Goal: Transaction & Acquisition: Purchase product/service

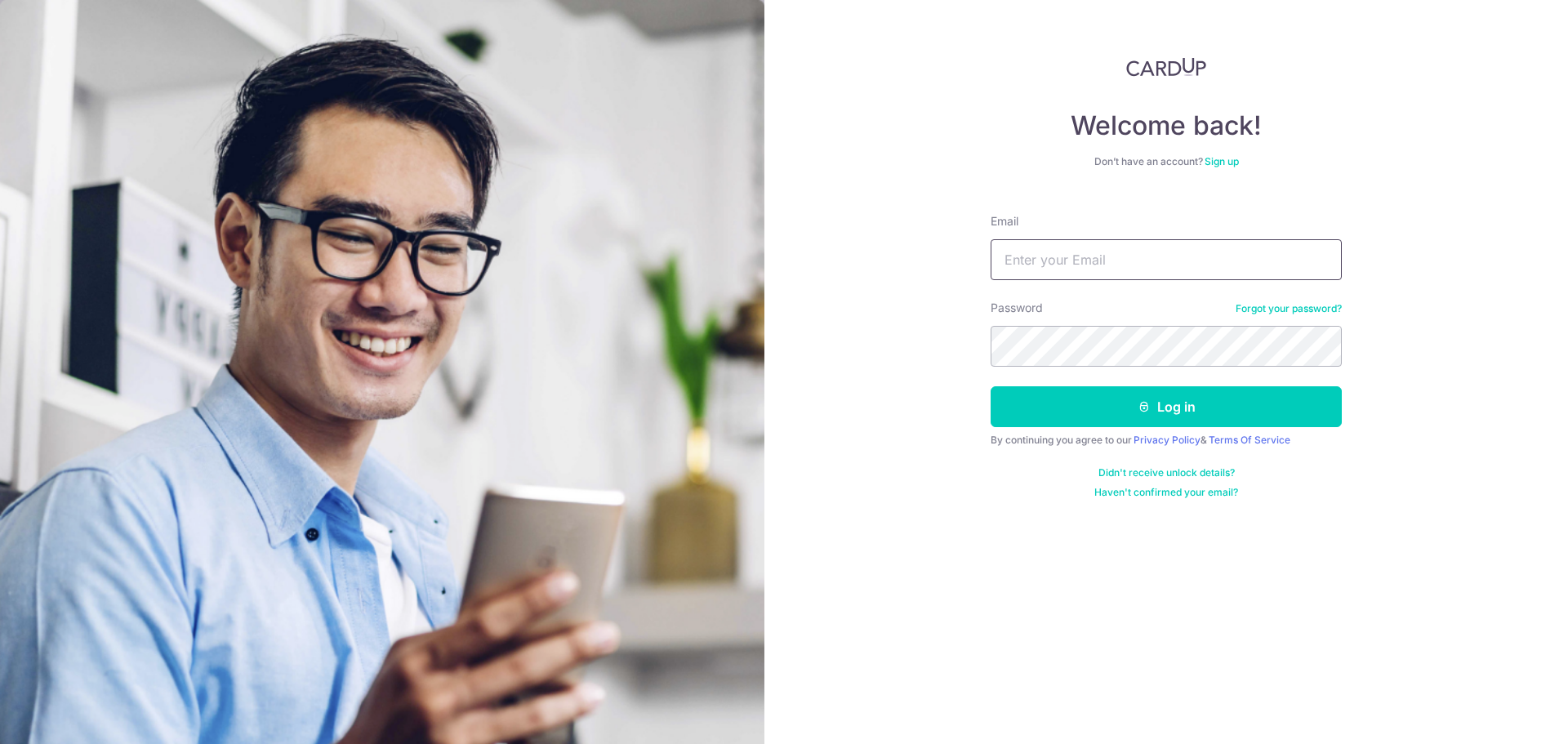
drag, startPoint x: 1073, startPoint y: 250, endPoint x: 1098, endPoint y: 278, distance: 37.5
click at [1073, 250] on input "Email" at bounding box center [1166, 260] width 351 height 41
type input "xancer@gmail.com"
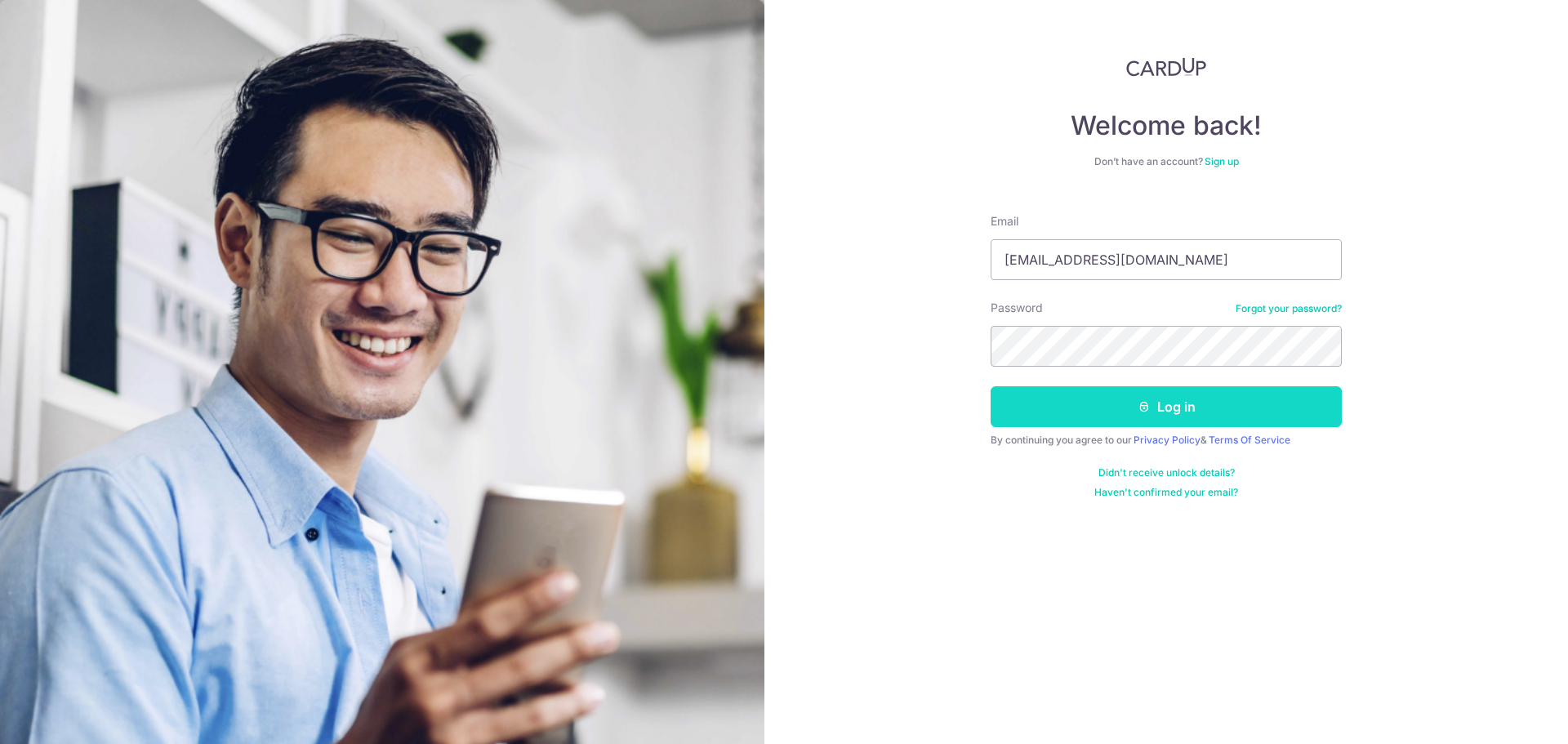
click at [1097, 404] on button "Log in" at bounding box center [1166, 407] width 351 height 41
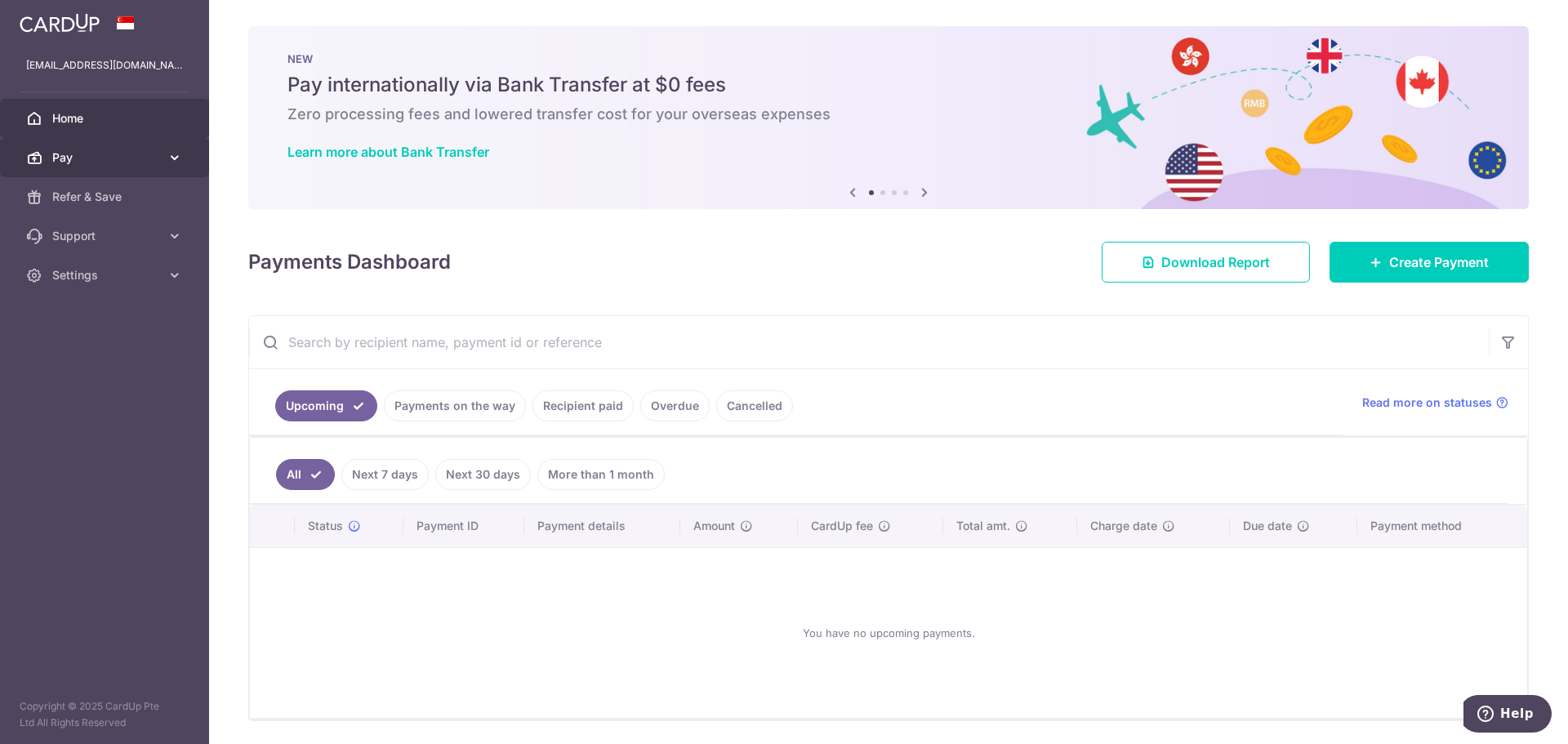
click at [119, 158] on span "Pay" at bounding box center [106, 157] width 108 height 17
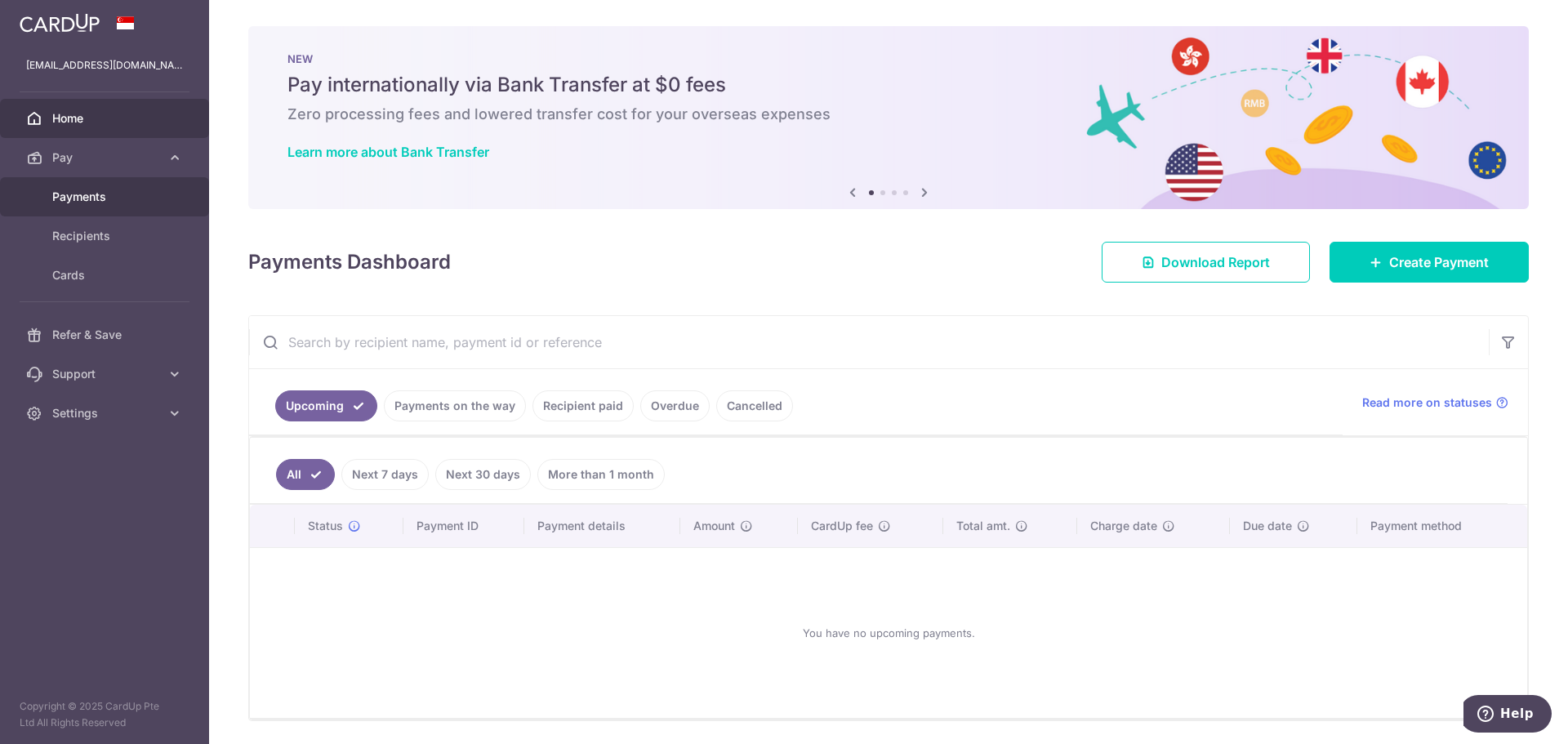
click at [85, 202] on span "Payments" at bounding box center [106, 197] width 108 height 17
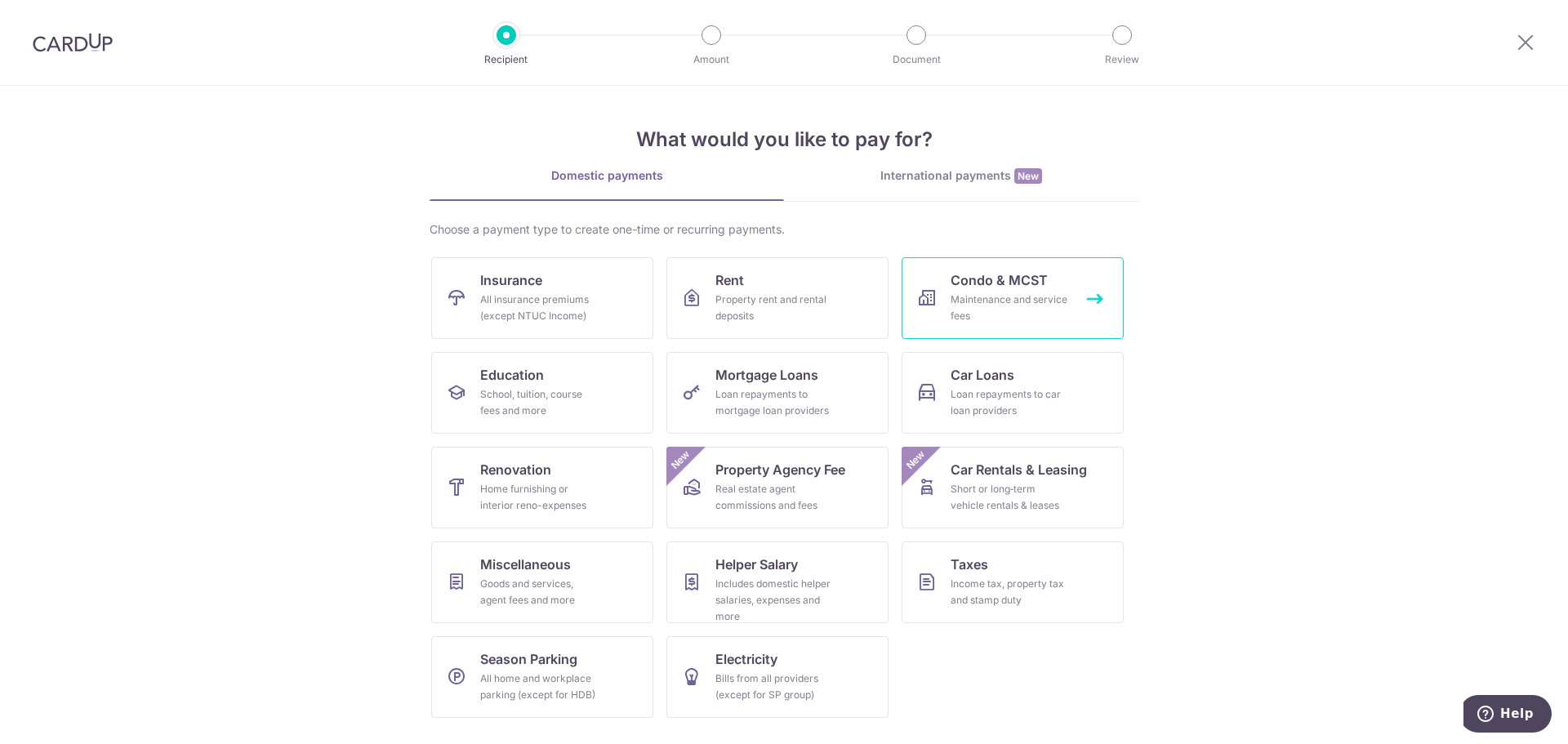
click at [970, 309] on div "Maintenance and service fees" at bounding box center [1010, 308] width 118 height 33
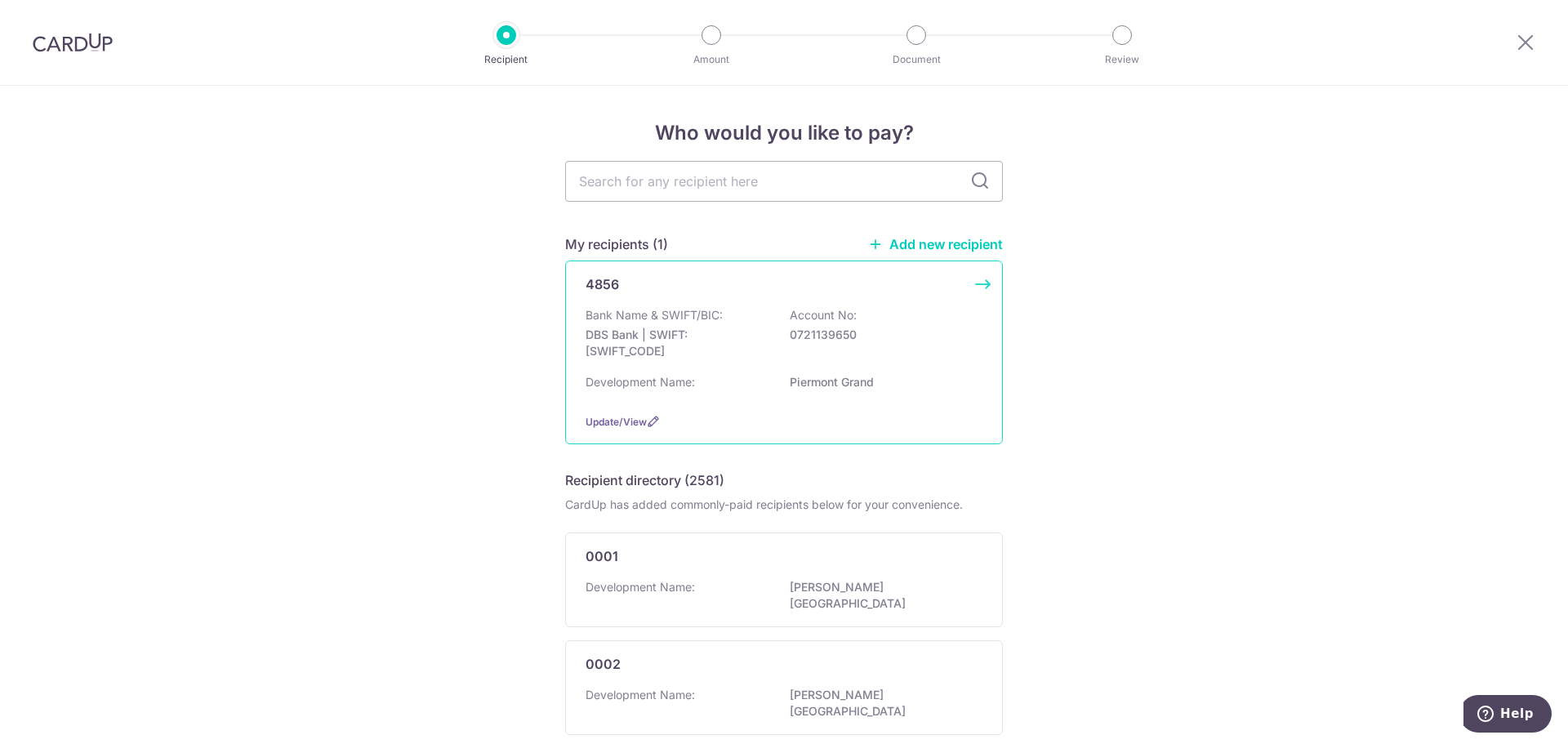
click at [899, 335] on p "0721139650" at bounding box center [881, 334] width 183 height 17
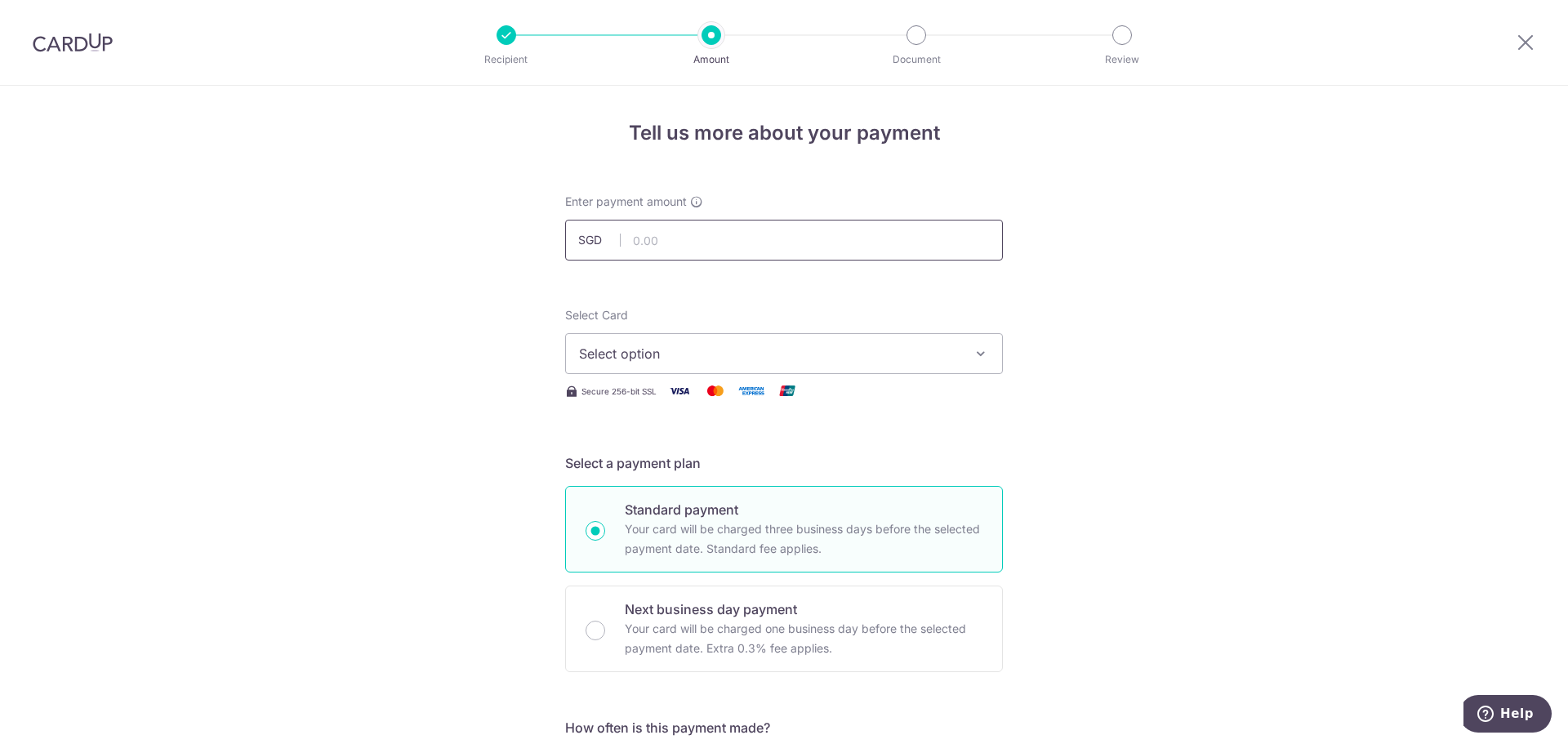
click at [713, 258] on input "text" at bounding box center [784, 240] width 438 height 41
type input "922.14"
click at [806, 353] on span "Select option" at bounding box center [769, 354] width 381 height 20
click at [719, 440] on div "Your Cards" at bounding box center [784, 436] width 410 height 17
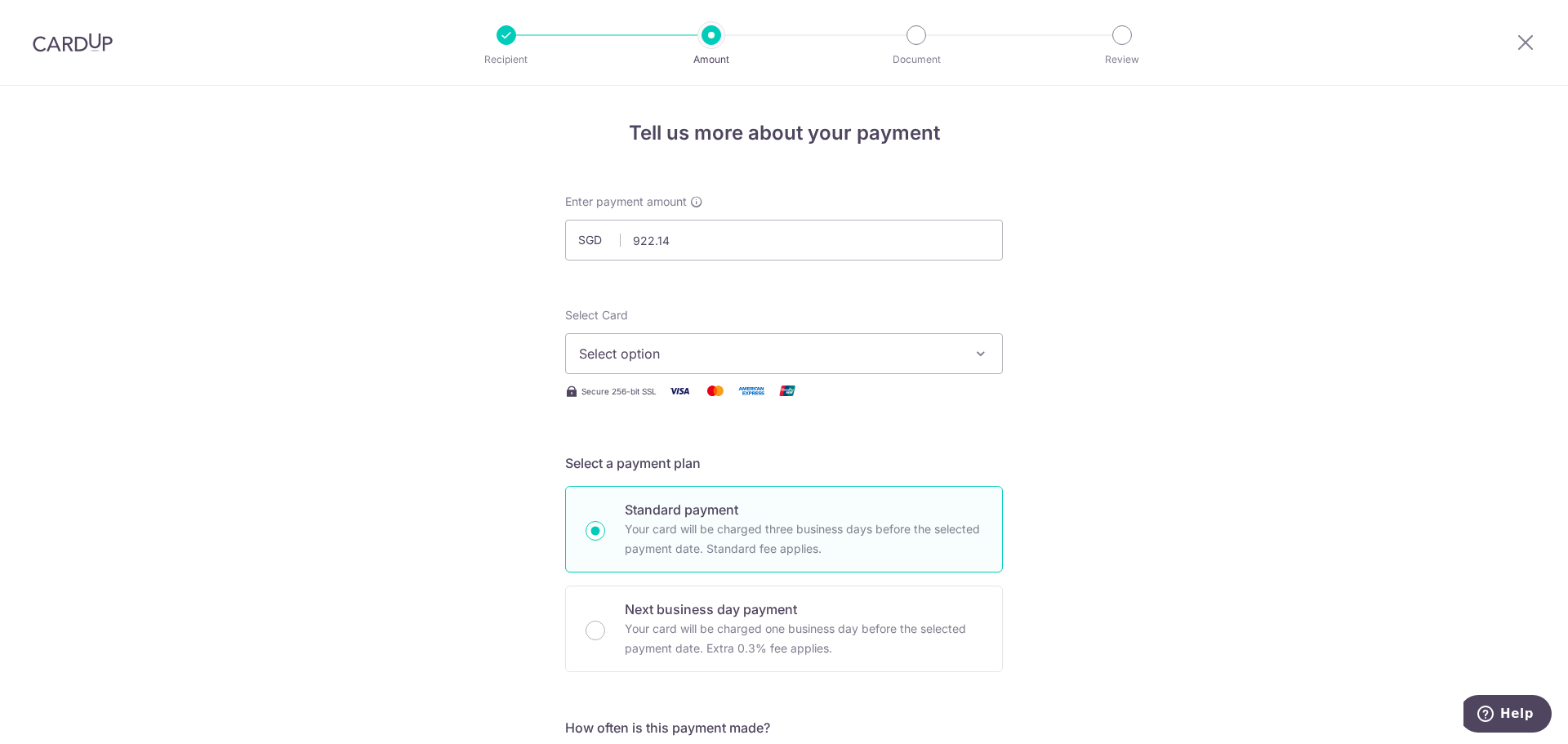
click at [703, 364] on button "Select option" at bounding box center [784, 354] width 438 height 41
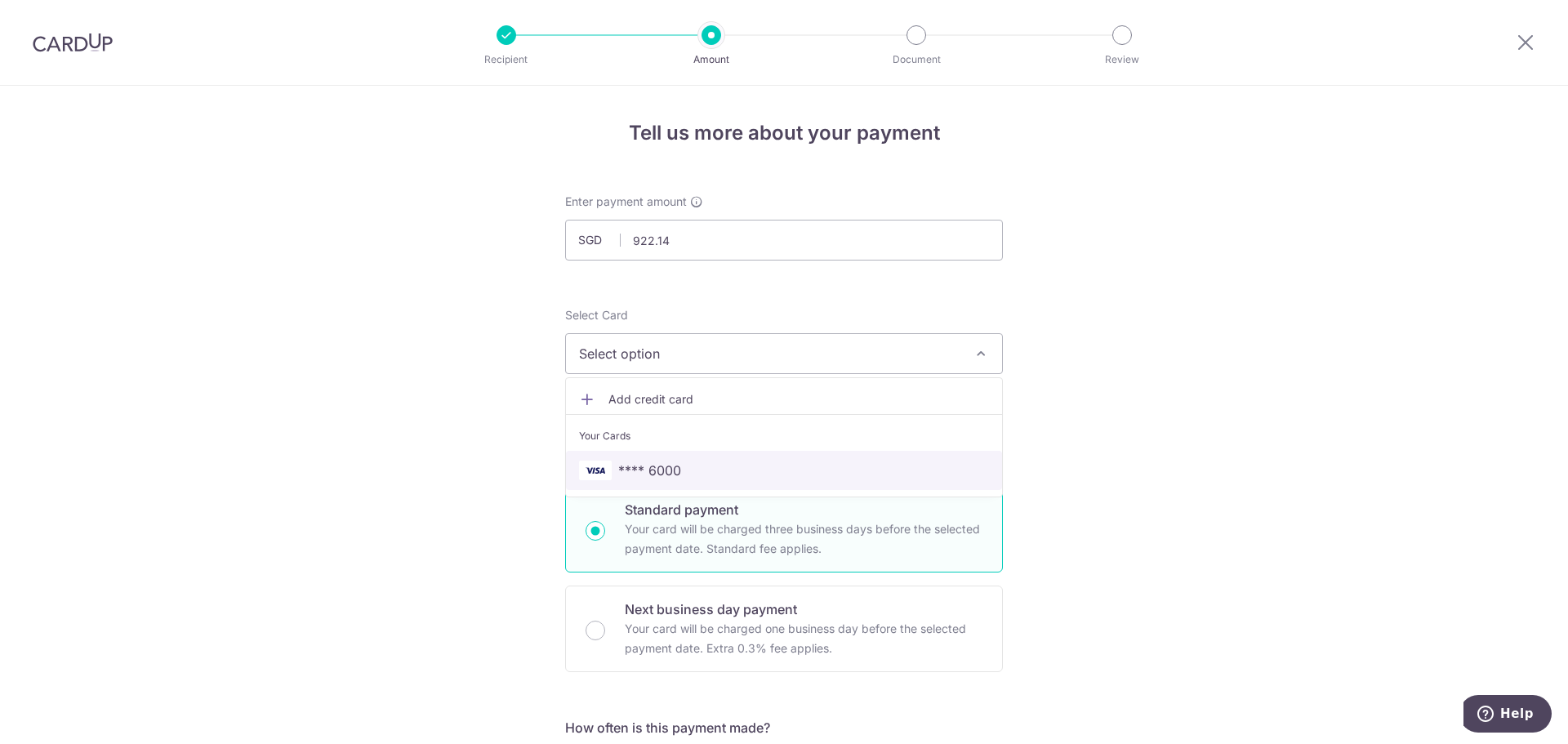
click at [647, 471] on span "**** 6000" at bounding box center [649, 471] width 63 height 20
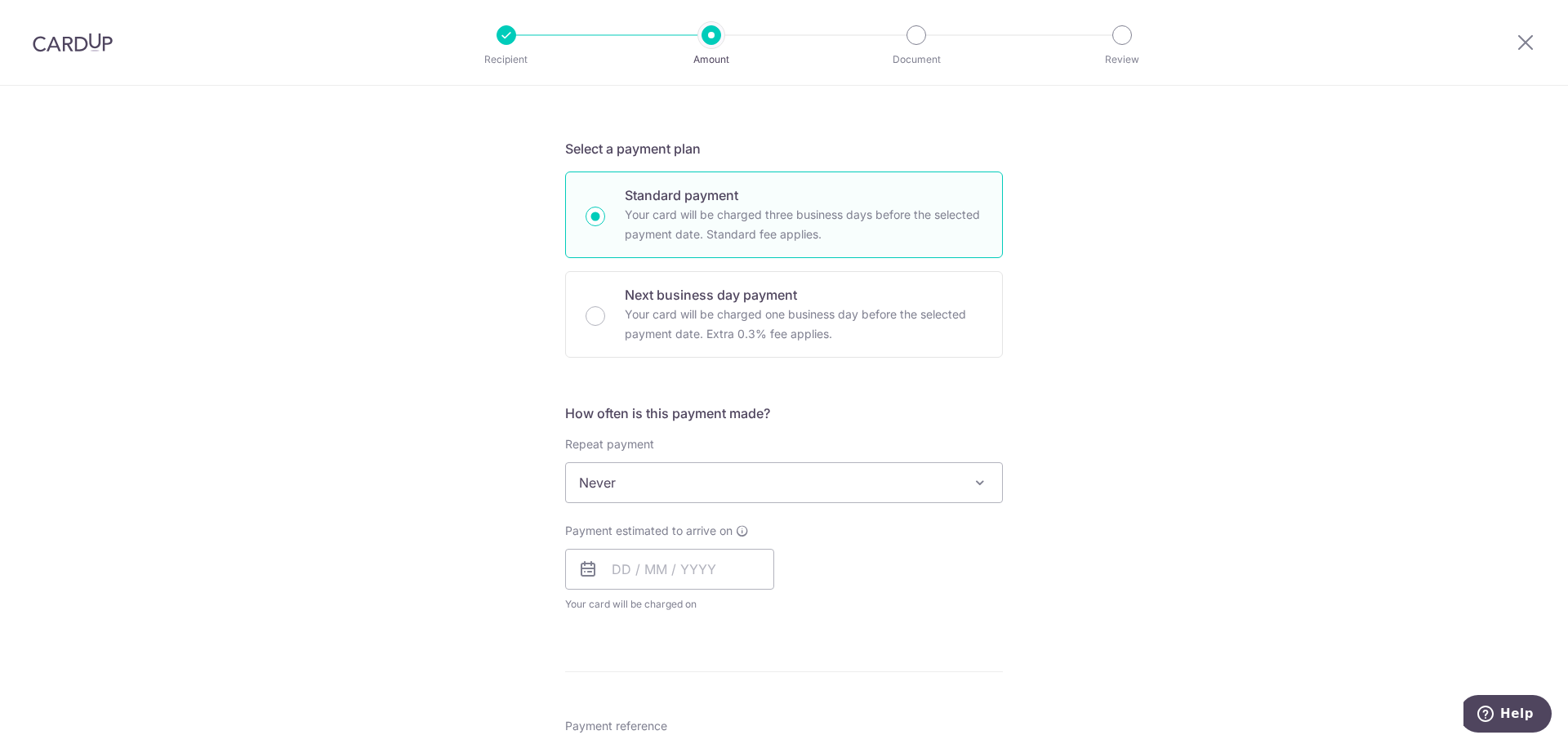
scroll to position [327, 0]
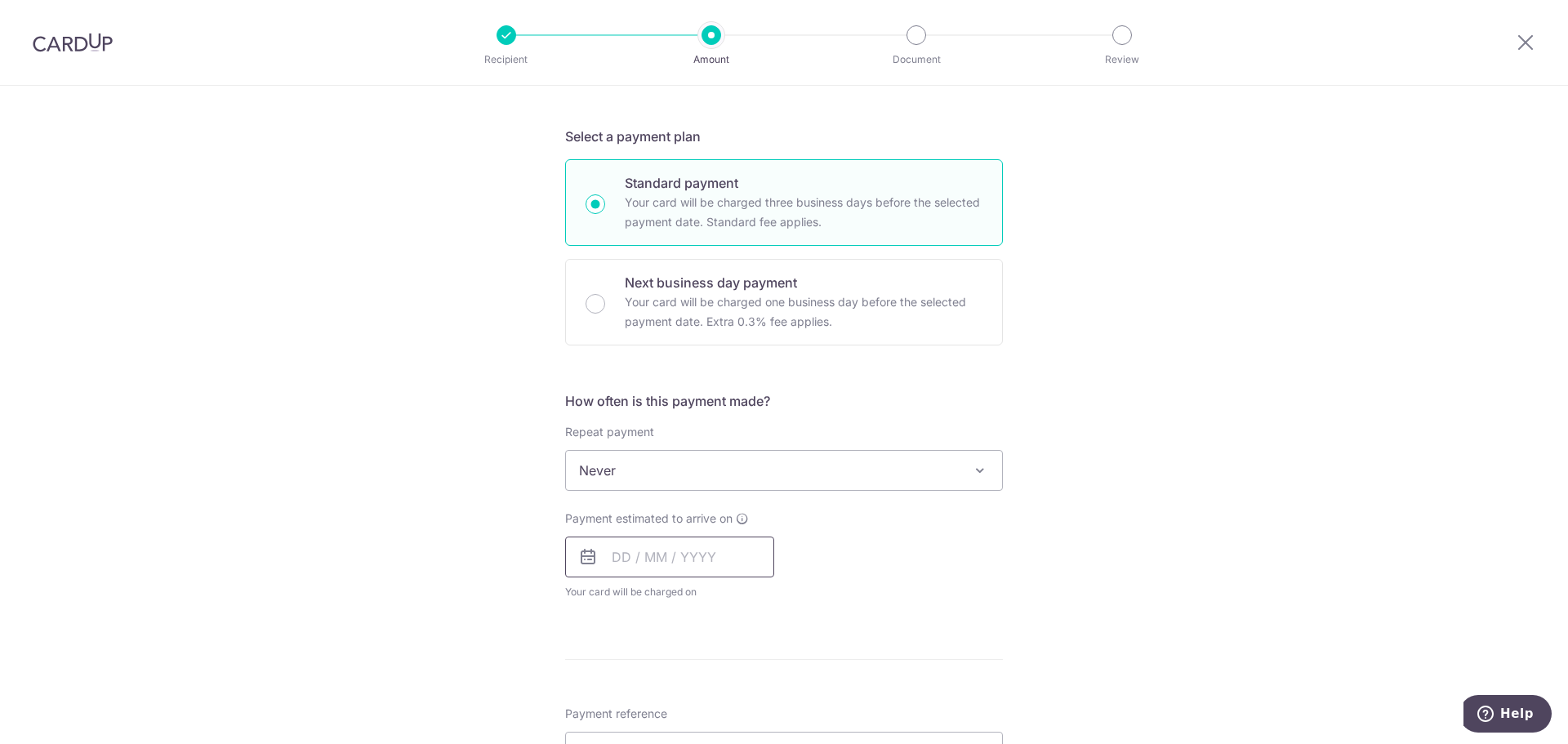
click at [602, 558] on input "text" at bounding box center [669, 558] width 210 height 41
click at [1082, 563] on div "Tell us more about your payment Enter payment amount SGD 922.14 922.14 Select C…" at bounding box center [784, 498] width 1568 height 1478
click at [720, 557] on input "text" at bounding box center [669, 558] width 210 height 41
drag, startPoint x: 718, startPoint y: 733, endPoint x: 942, endPoint y: 562, distance: 281.8
click at [718, 733] on link "16" at bounding box center [729, 738] width 26 height 26
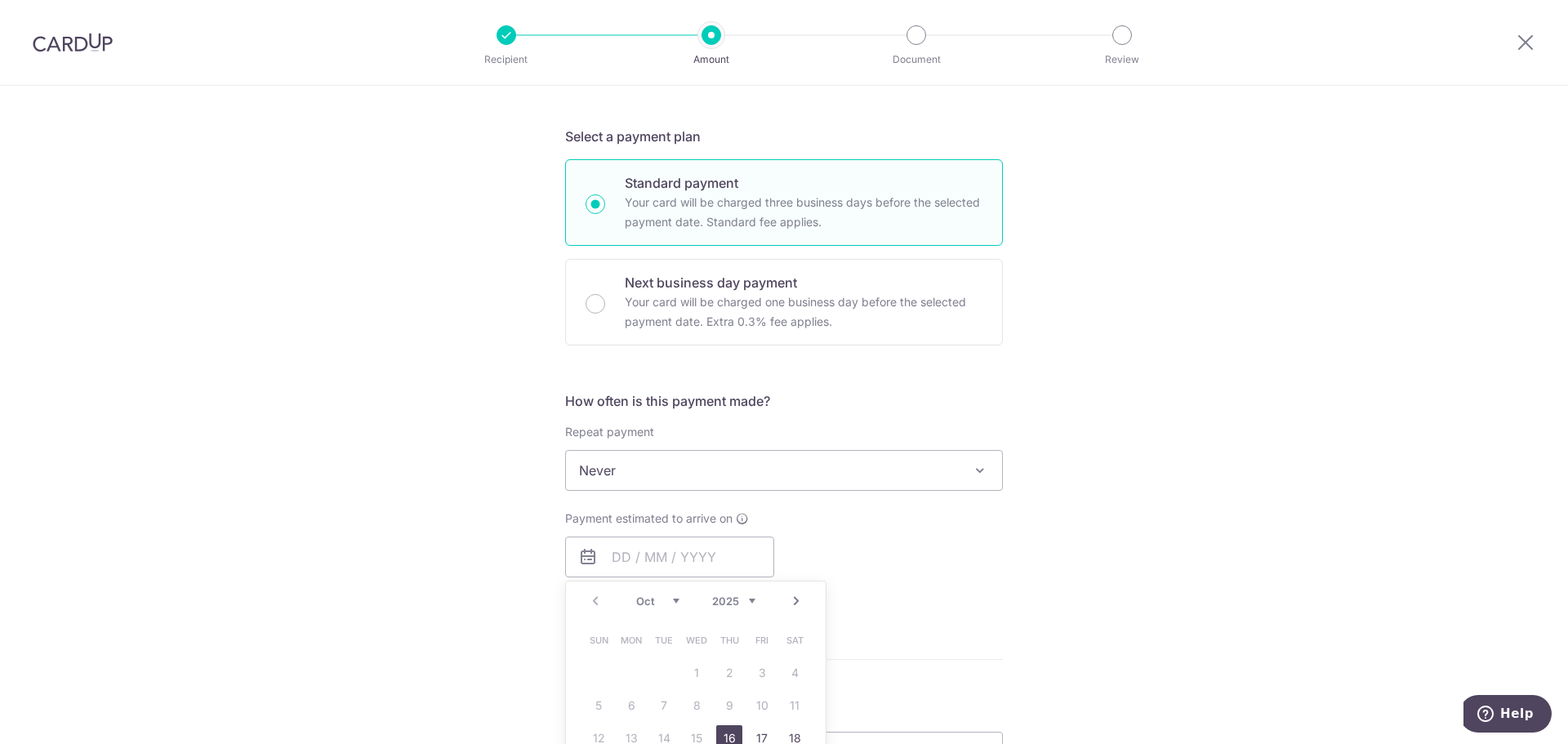
type input "16/10/2025"
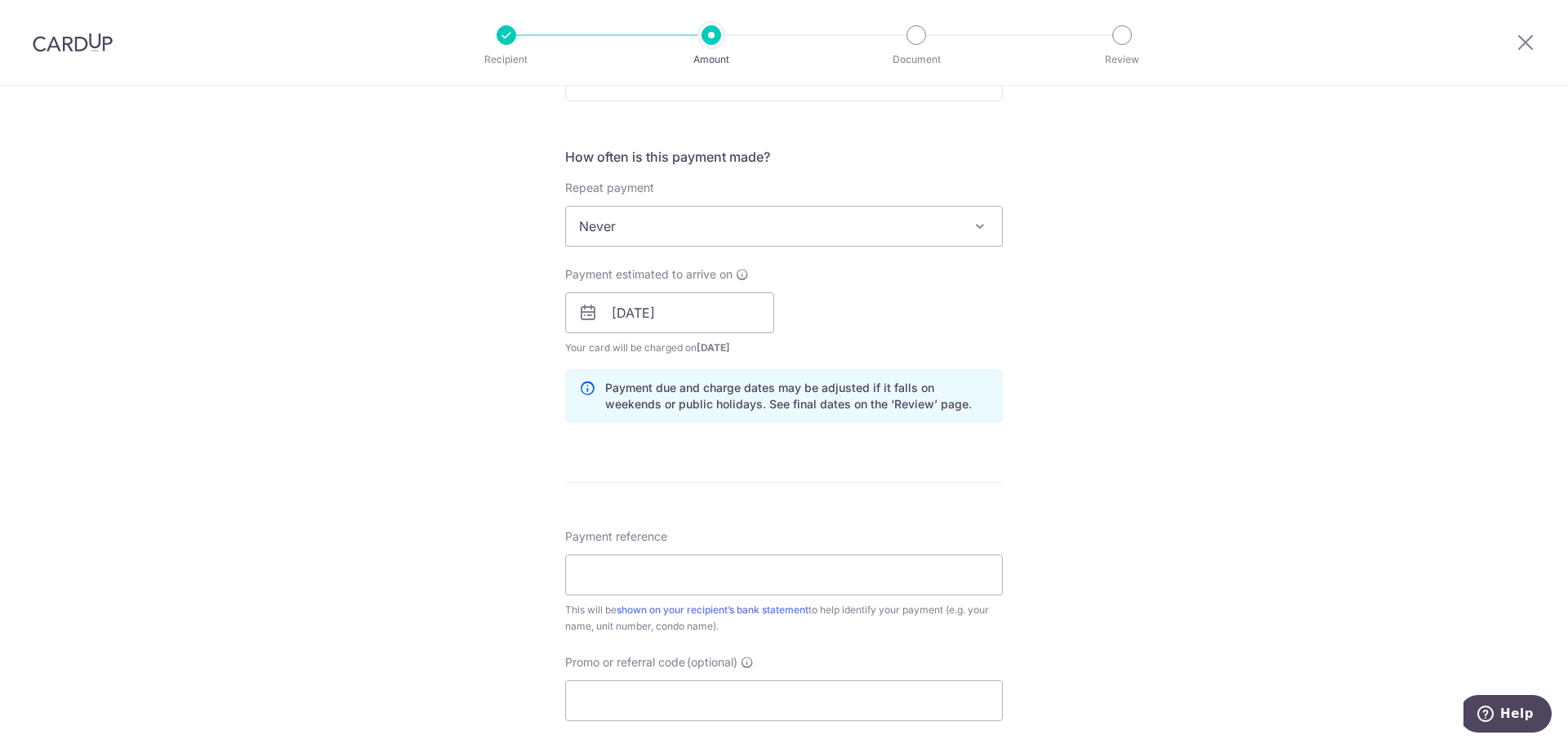
scroll to position [572, 0]
click at [706, 585] on input "Payment reference" at bounding box center [784, 574] width 438 height 41
click at [507, 653] on div "Tell us more about your payment Enter payment amount SGD 922.14 922.14 Select C…" at bounding box center [784, 286] width 1568 height 1546
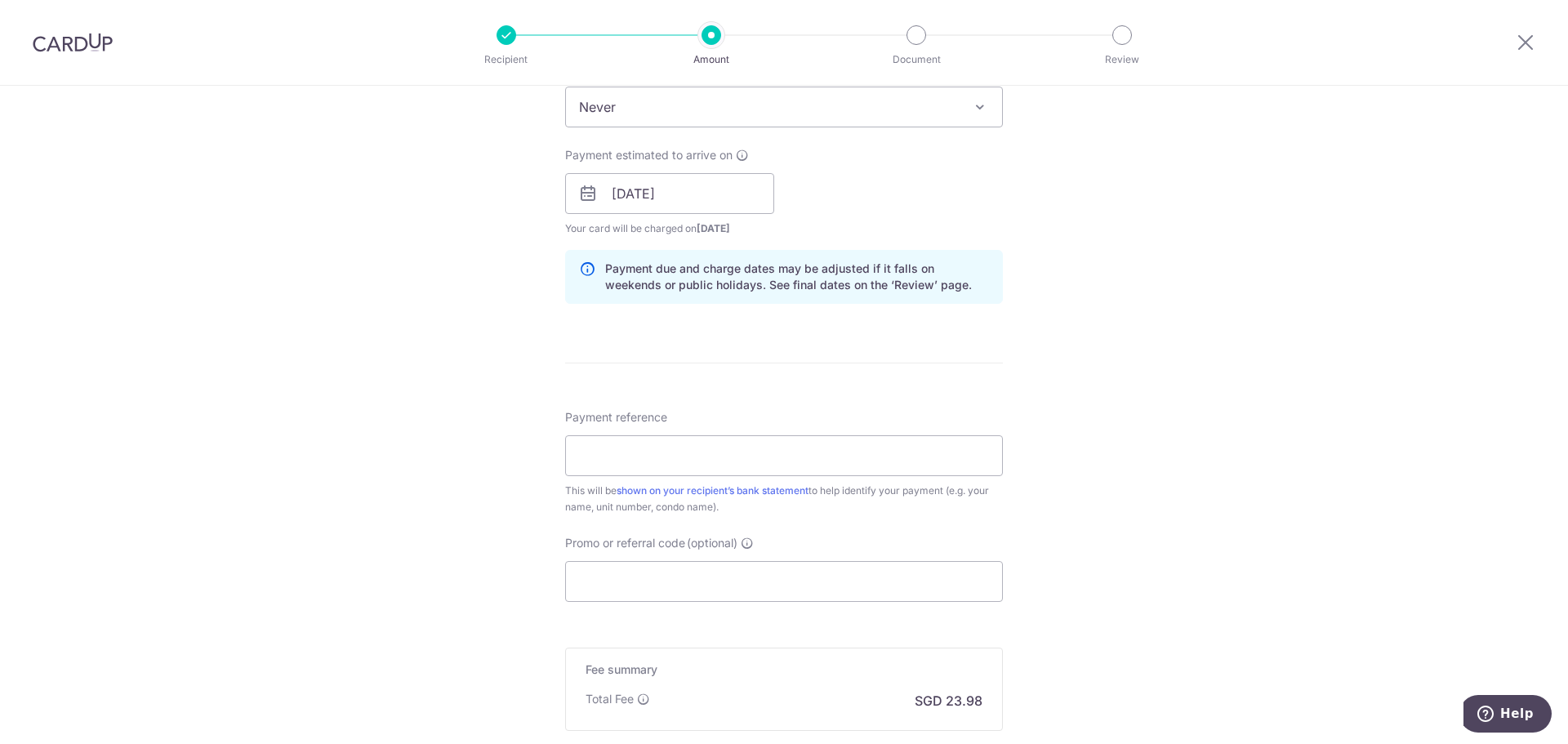
scroll to position [817, 0]
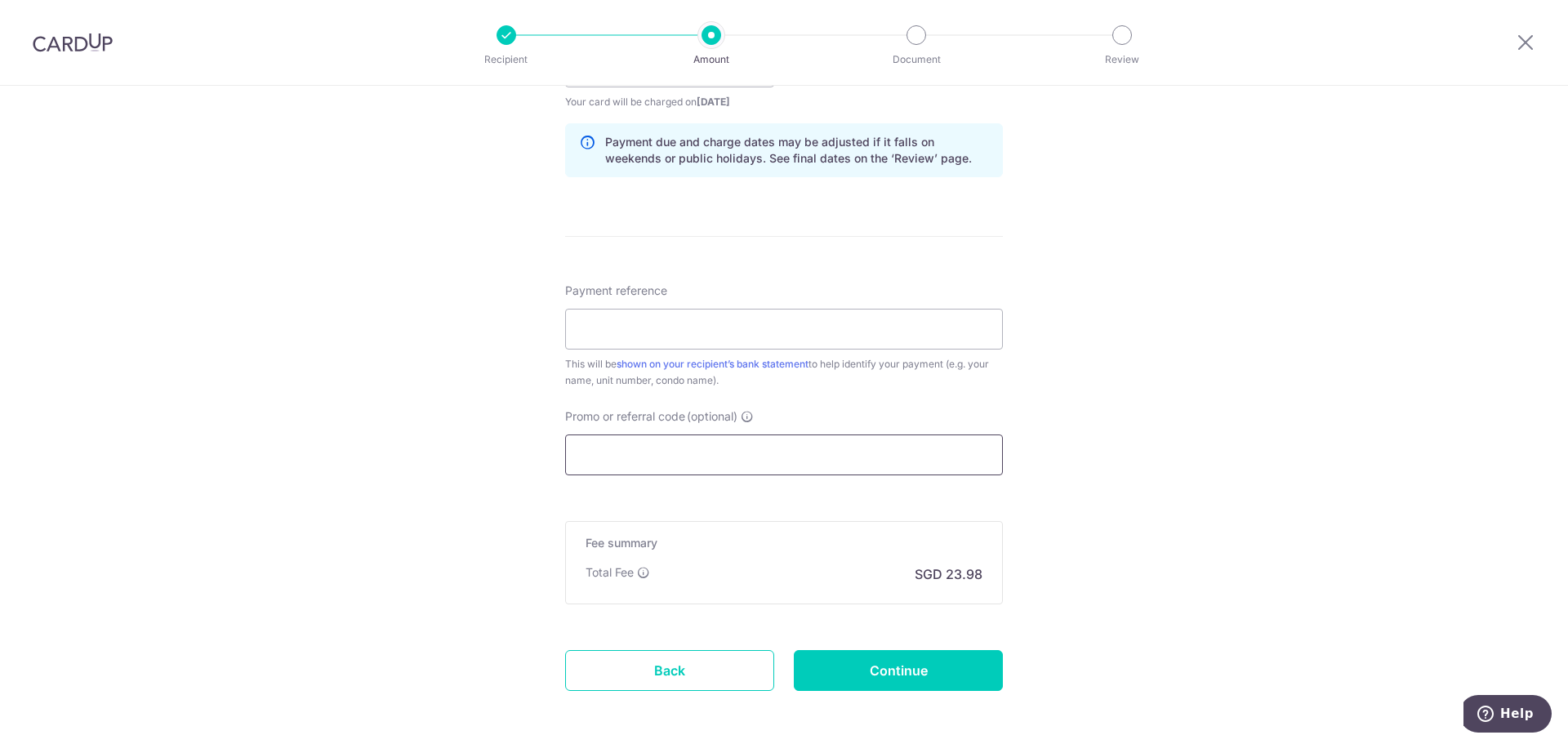
click at [631, 453] on input "Promo or referral code (optional)" at bounding box center [784, 455] width 438 height 41
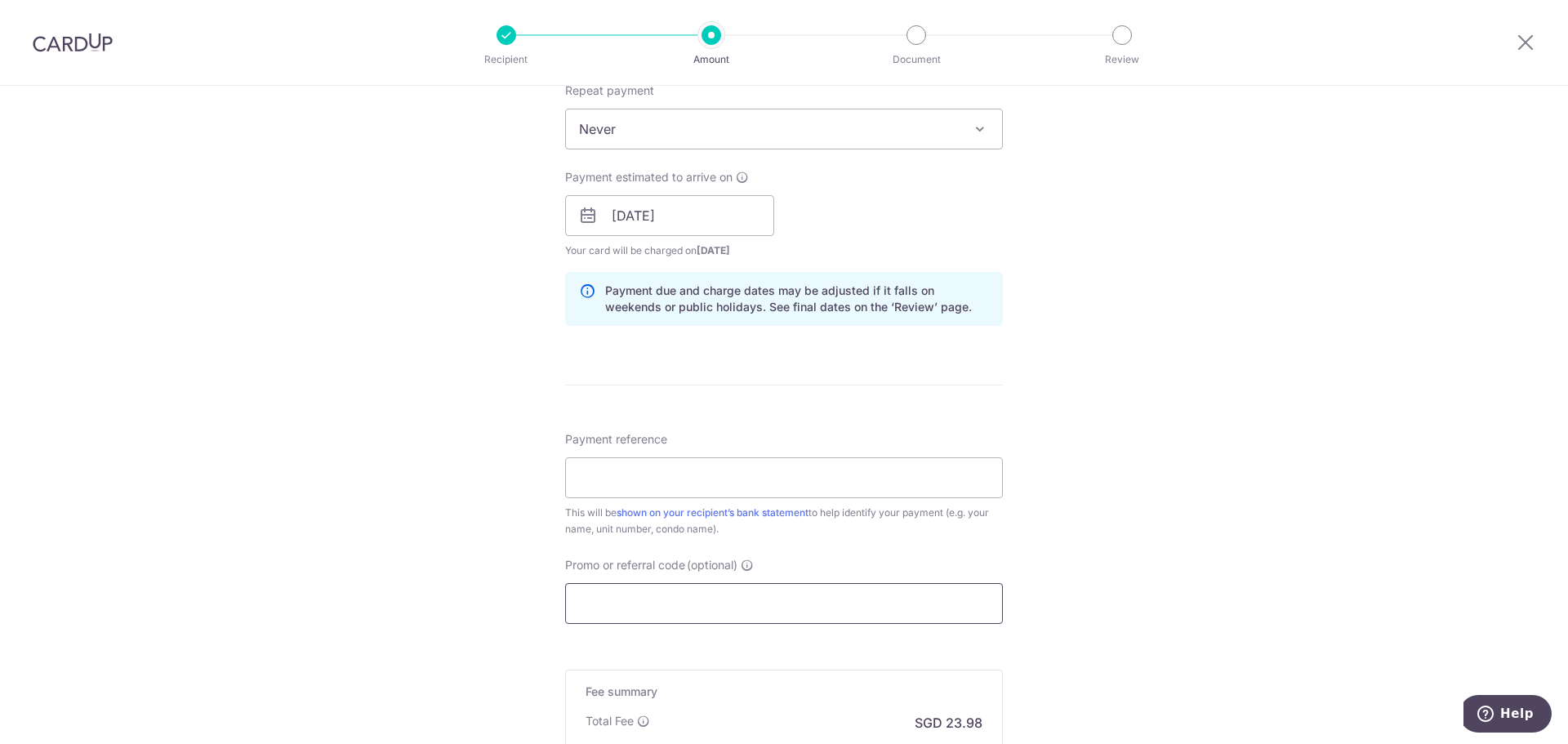
scroll to position [886, 0]
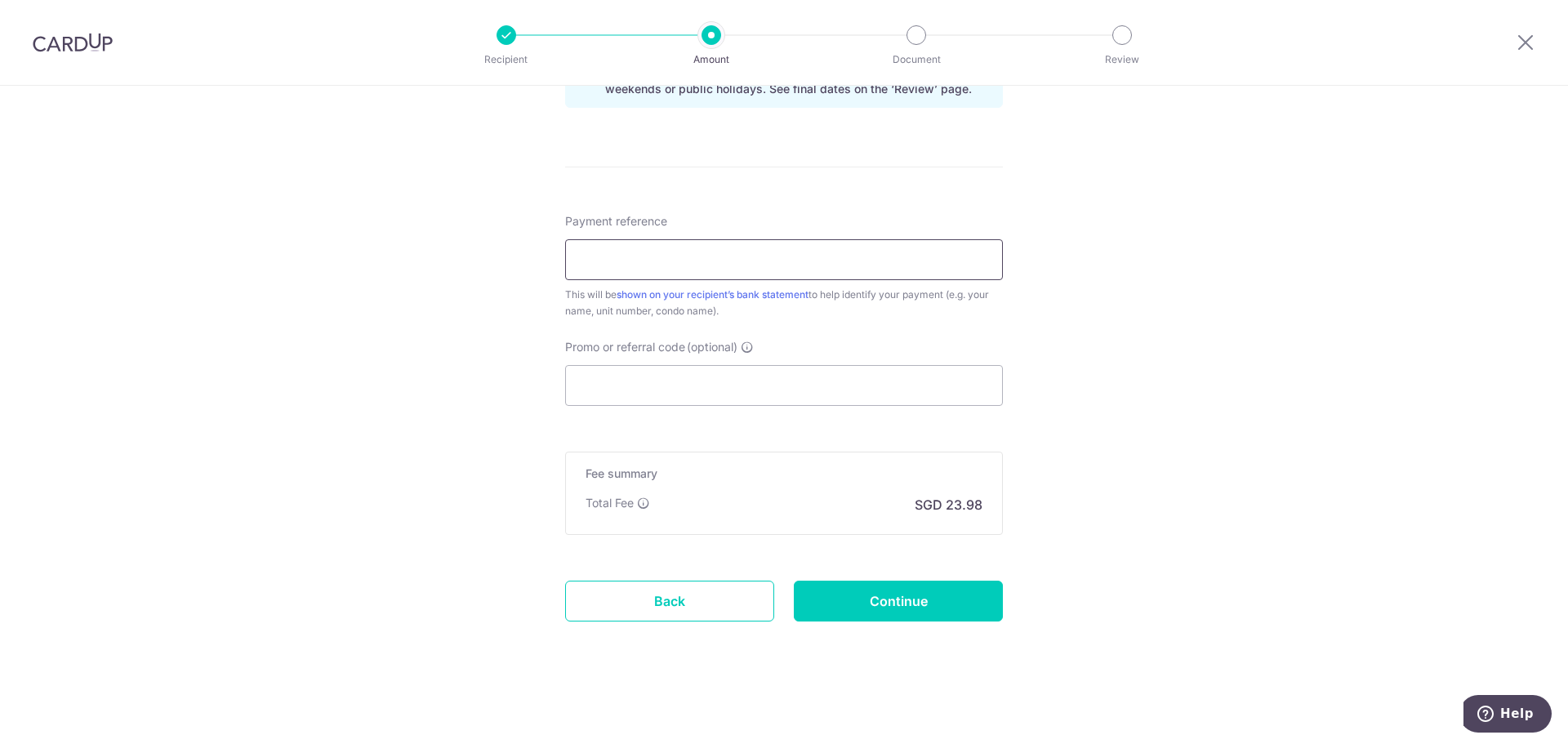
click at [708, 252] on input "Payment reference" at bounding box center [784, 260] width 438 height 41
type input "U"
type input "Piermont Block 32 Unit 07-22"
click at [625, 372] on input "Promo or referral code (optional)" at bounding box center [784, 386] width 438 height 41
paste input "MILELION"
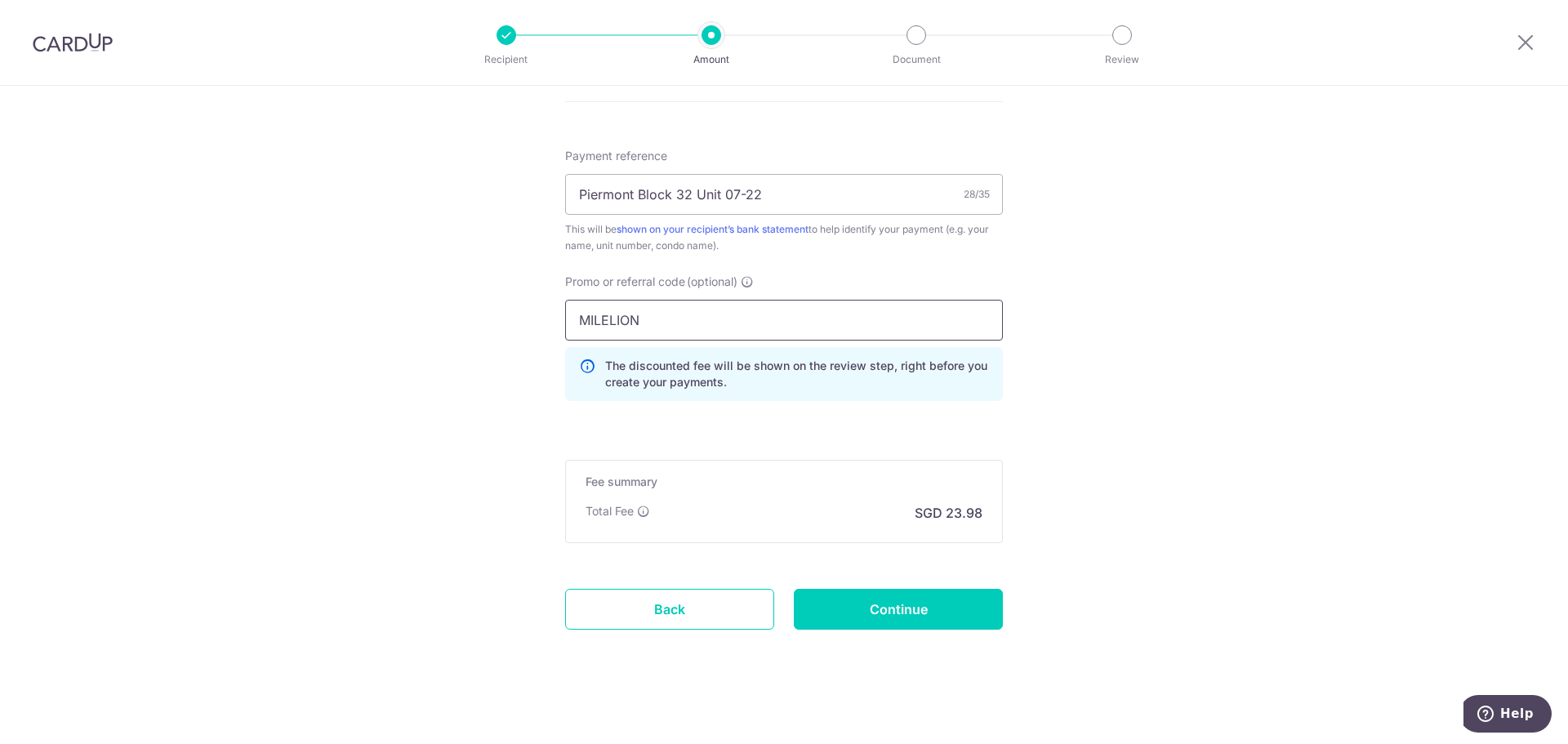
scroll to position [960, 0]
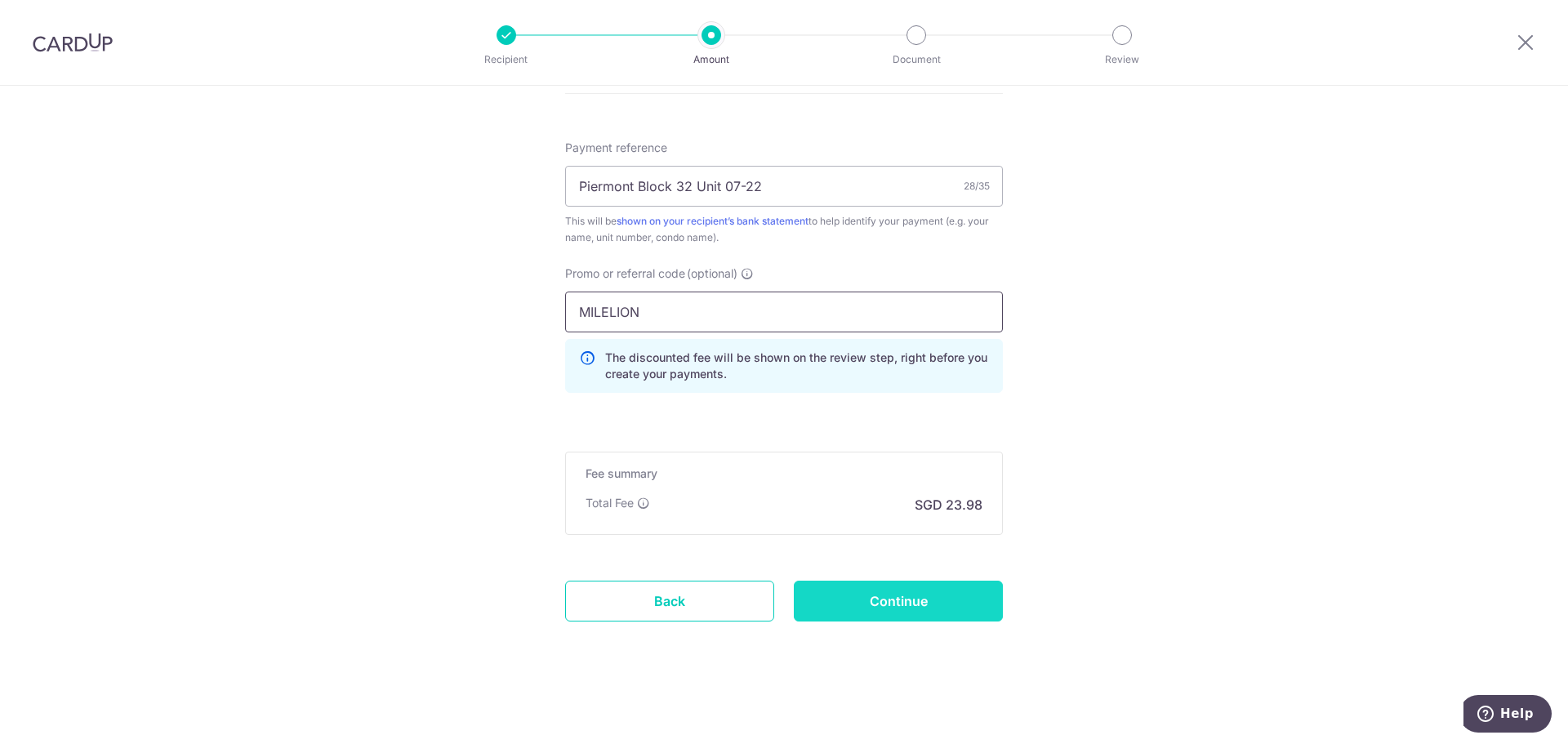
type input "MILELION"
click at [883, 602] on input "Continue" at bounding box center [899, 602] width 210 height 41
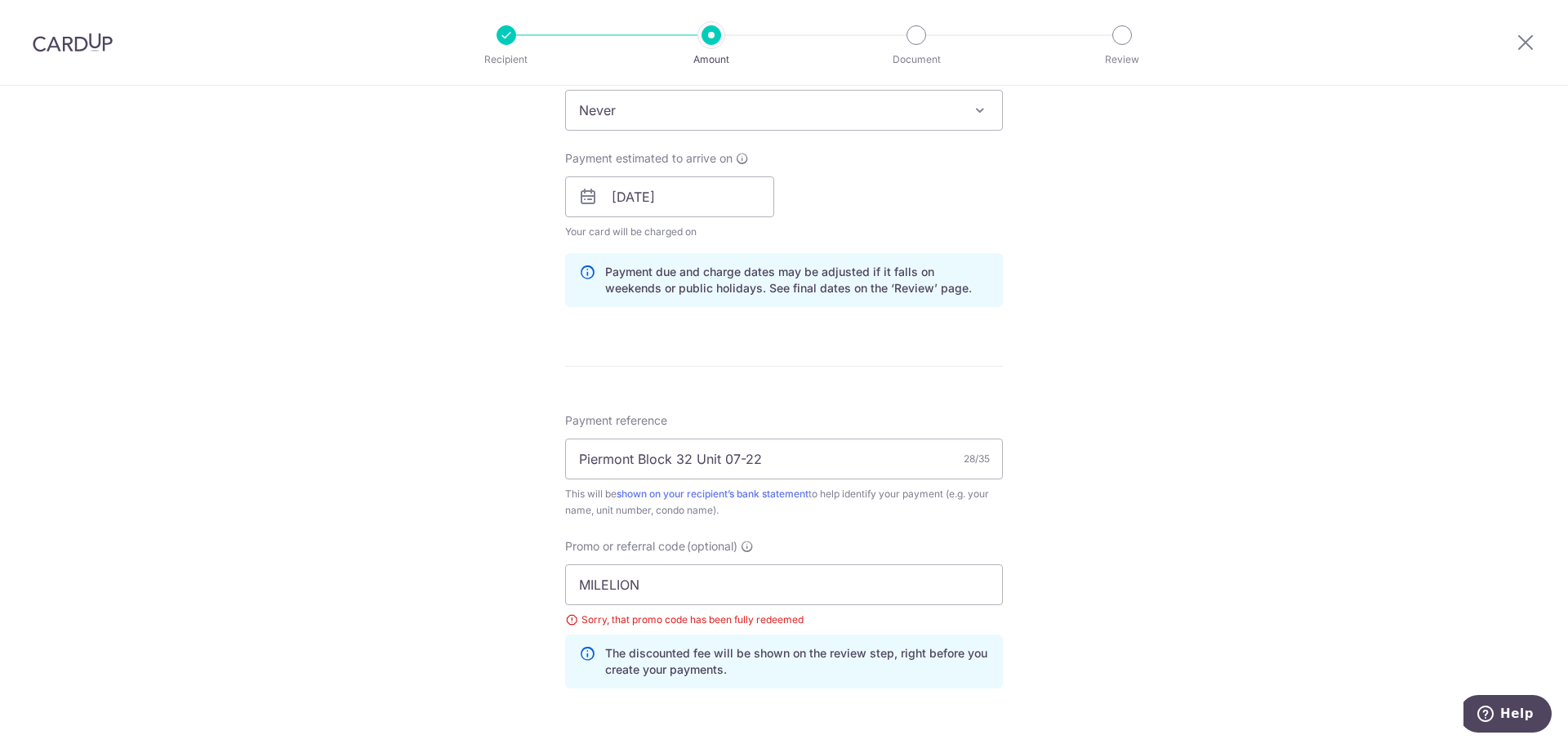
scroll to position [820, 0]
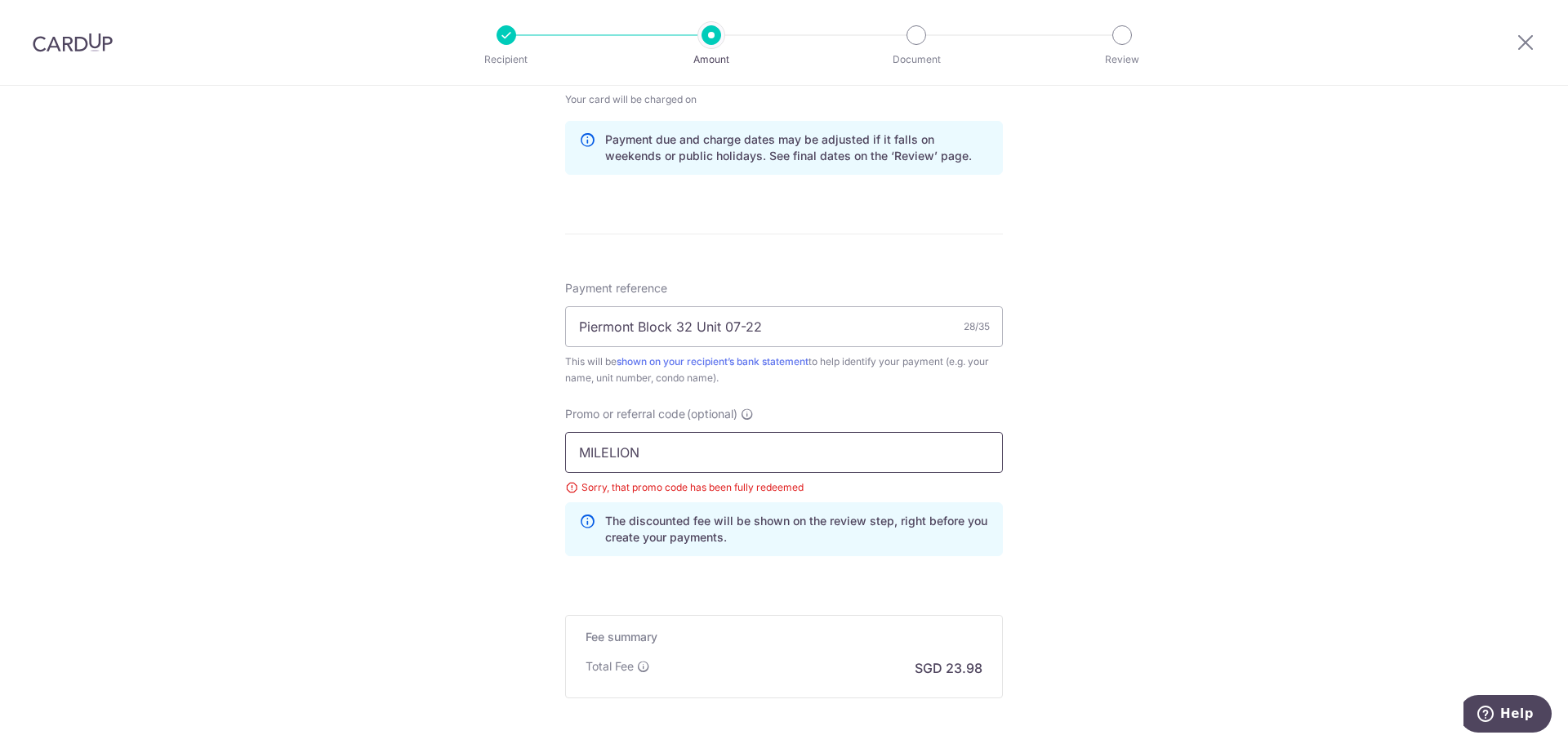
drag, startPoint x: 661, startPoint y: 447, endPoint x: 533, endPoint y: 442, distance: 128.1
click at [533, 442] on div "Tell us more about your payment Enter payment amount SGD 922.14 922.14 Select C…" at bounding box center [784, 87] width 1568 height 1642
paste input "OFF225"
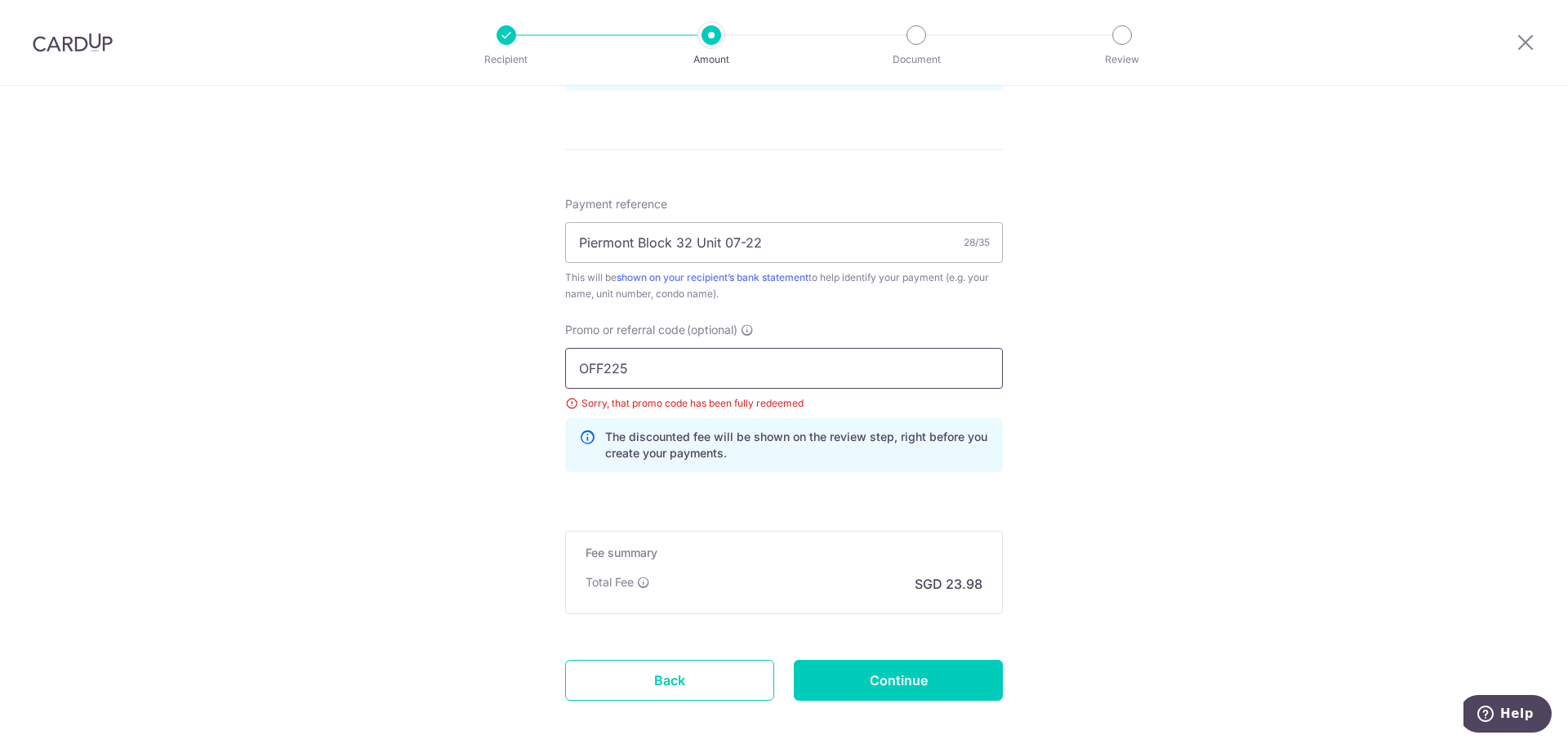
scroll to position [983, 0]
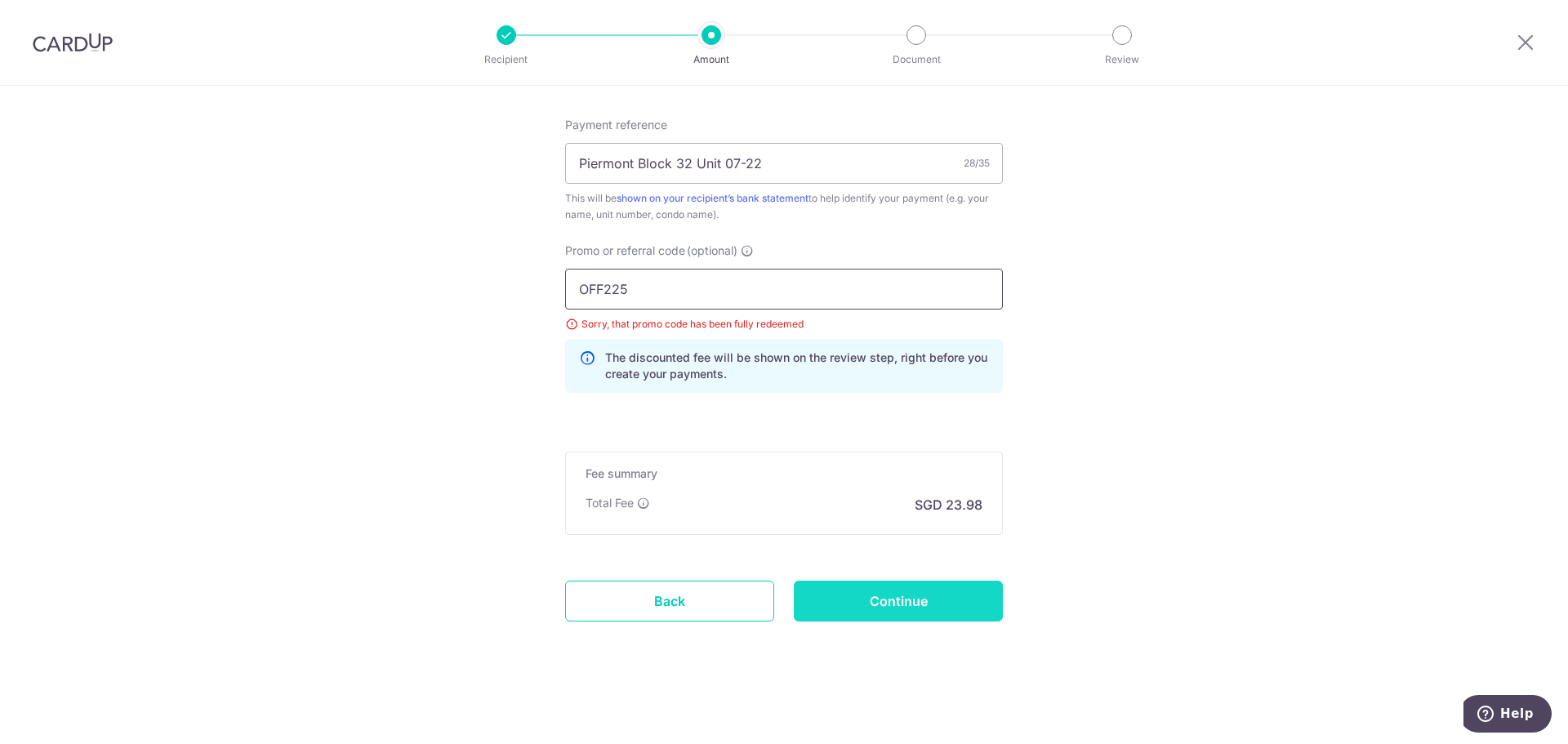
type input "OFF225"
click at [896, 598] on input "Continue" at bounding box center [899, 602] width 210 height 41
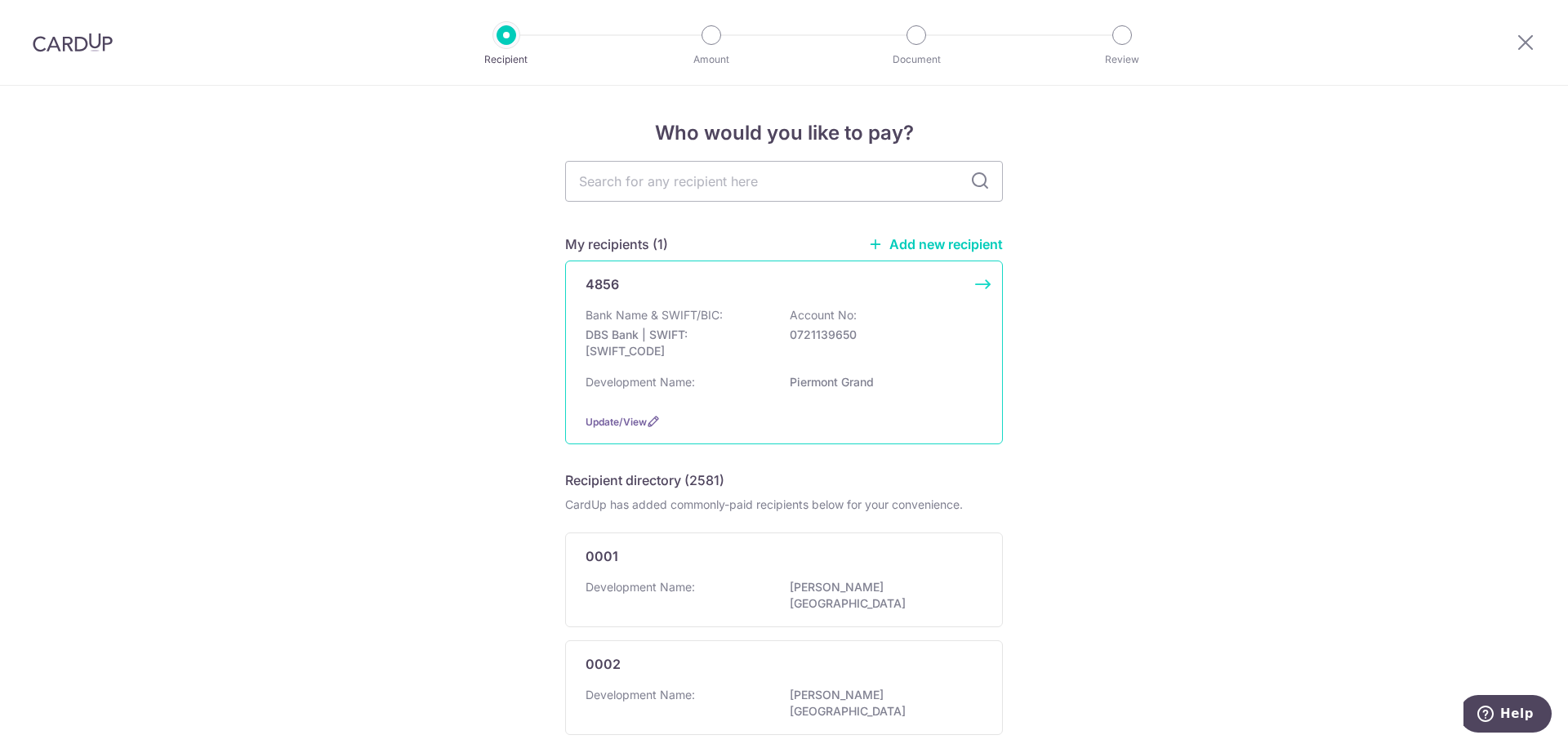
click at [805, 327] on p "0721139650" at bounding box center [881, 334] width 183 height 17
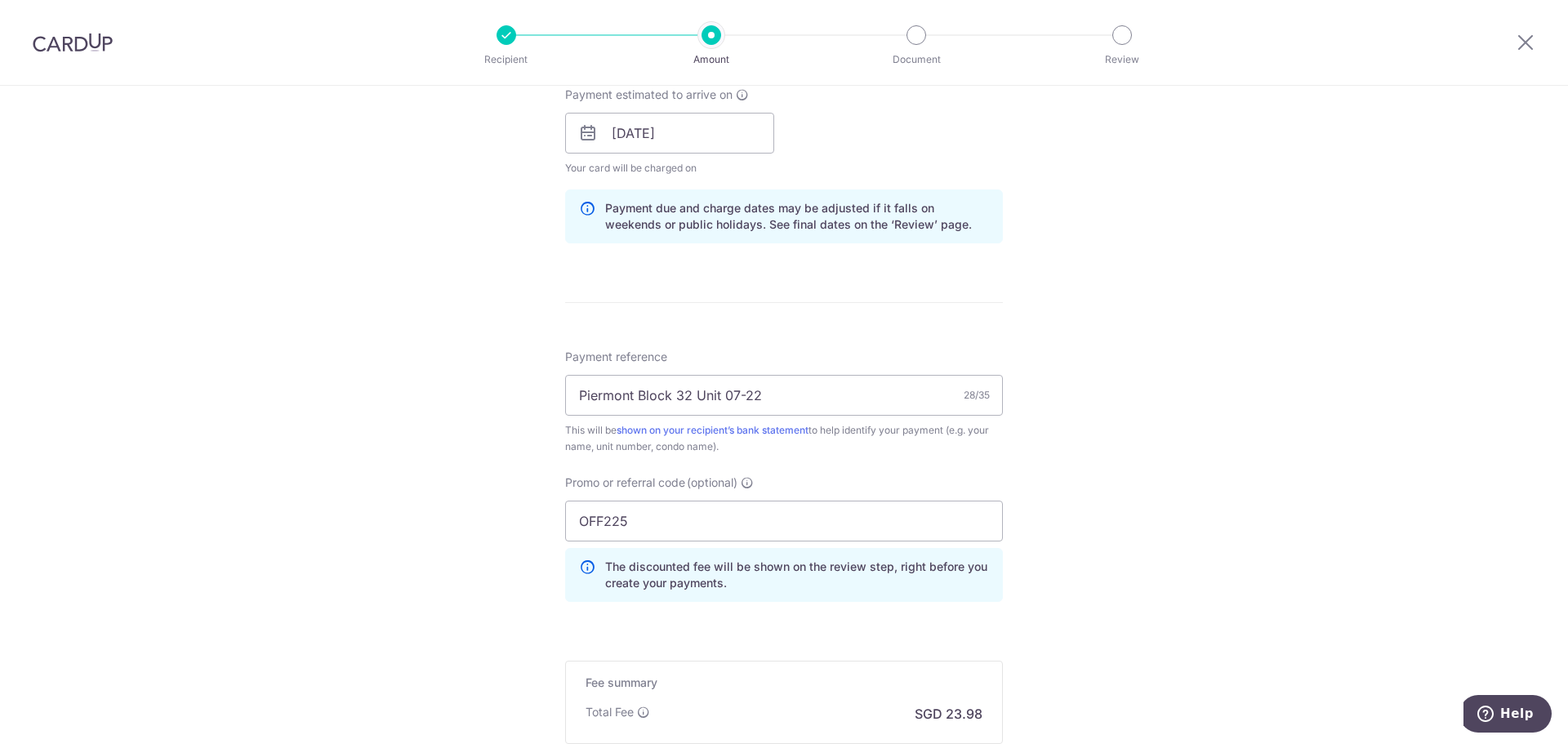
scroll to position [960, 0]
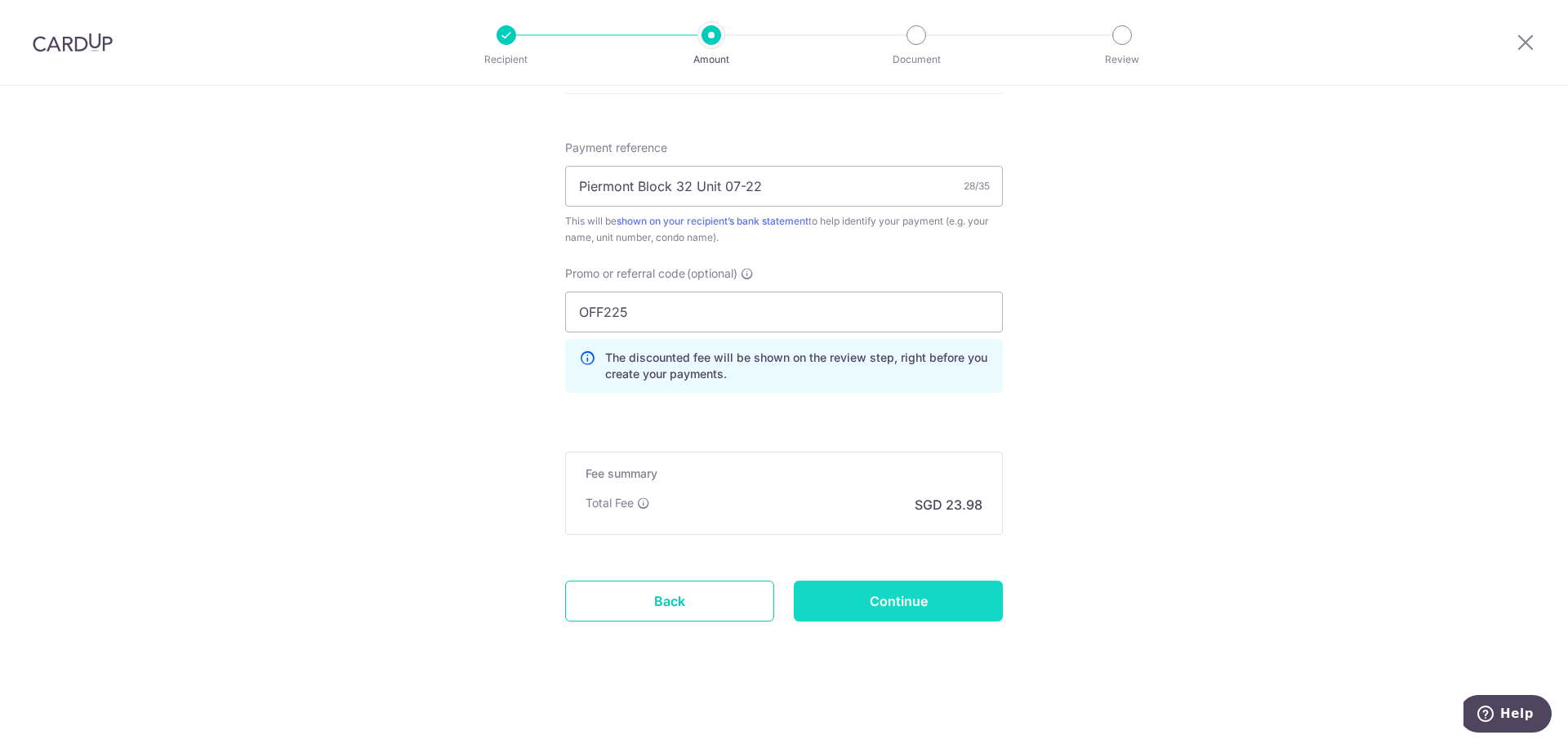
click at [920, 610] on input "Continue" at bounding box center [899, 602] width 210 height 41
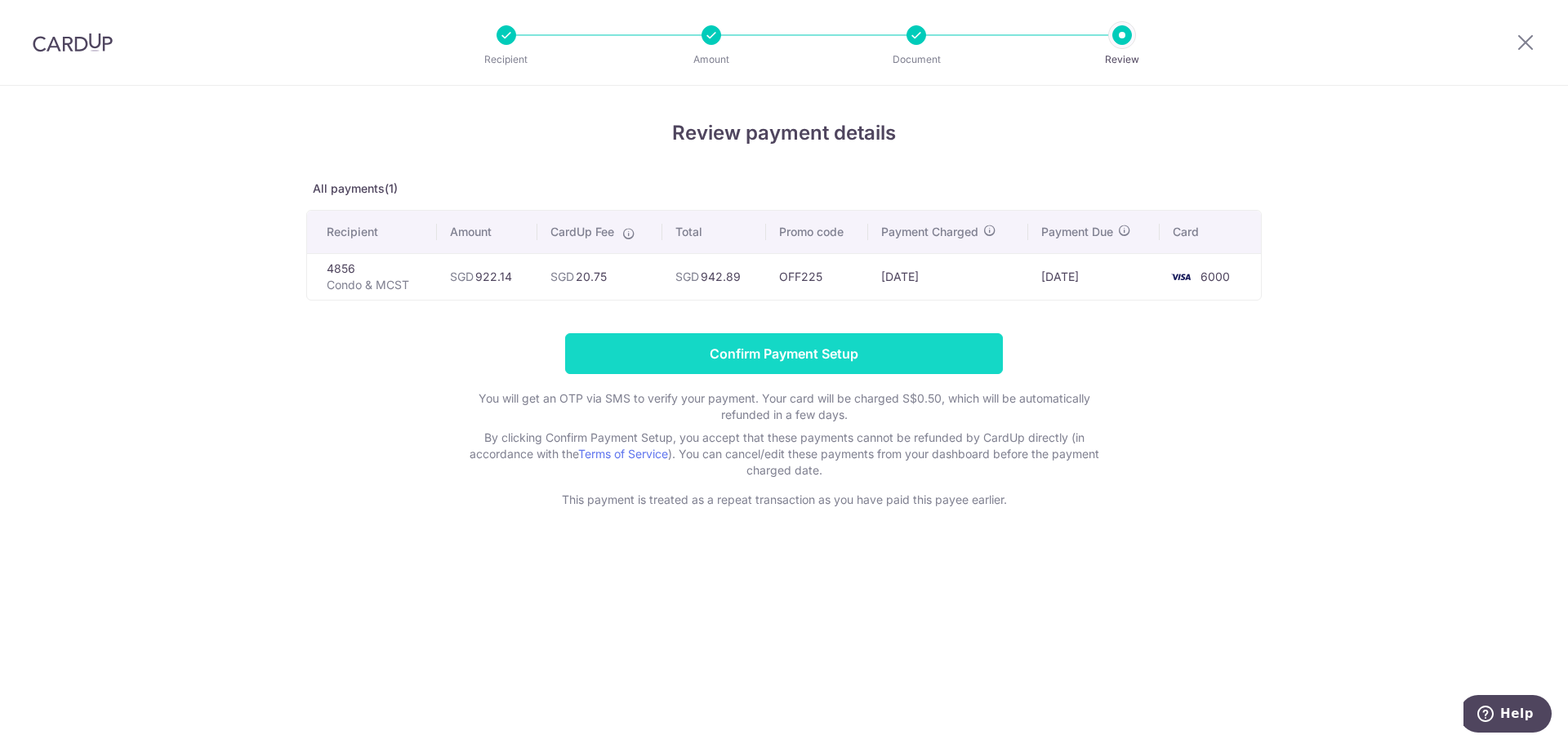
click at [775, 345] on input "Confirm Payment Setup" at bounding box center [784, 354] width 438 height 41
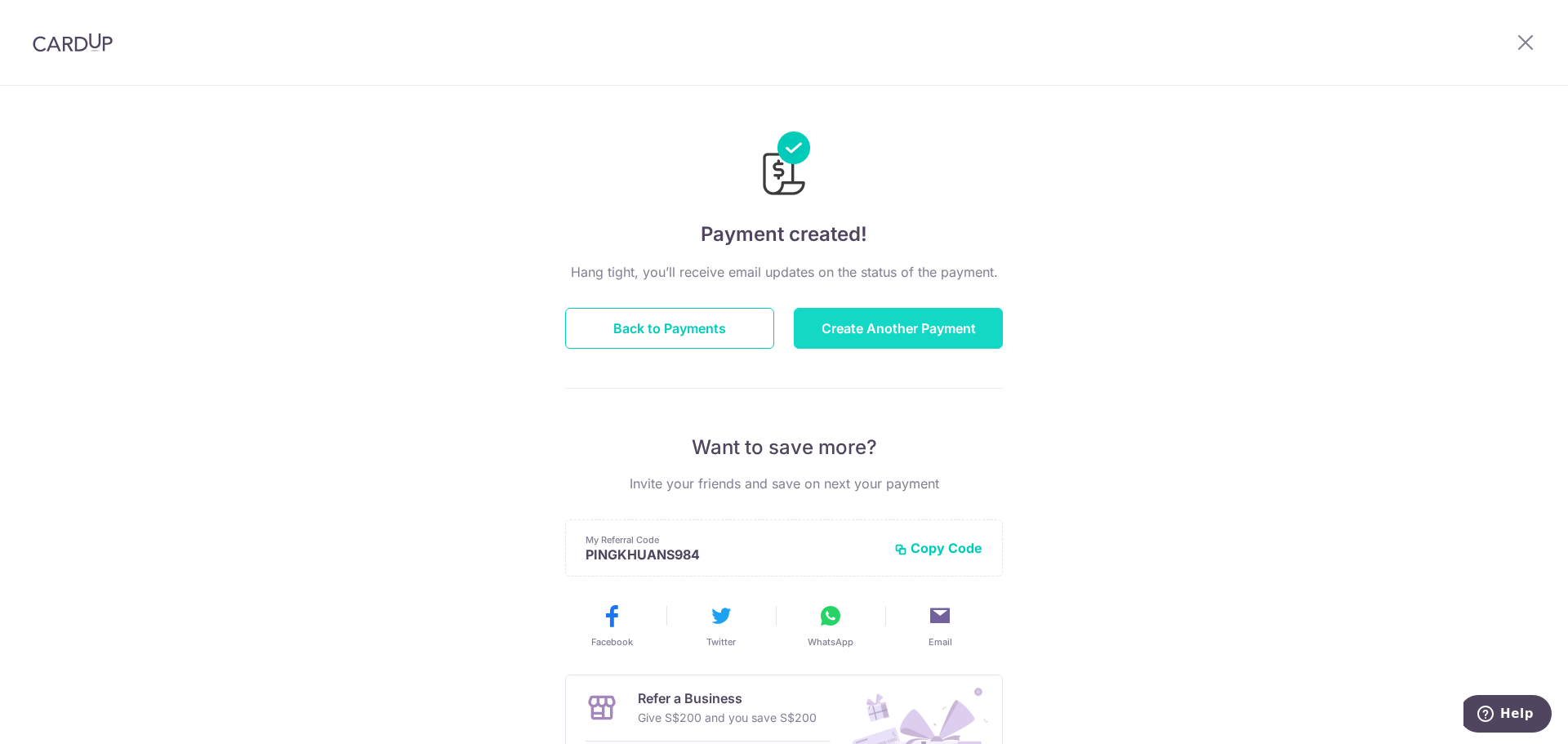
click at [860, 319] on button "Create Another Payment" at bounding box center [899, 329] width 210 height 41
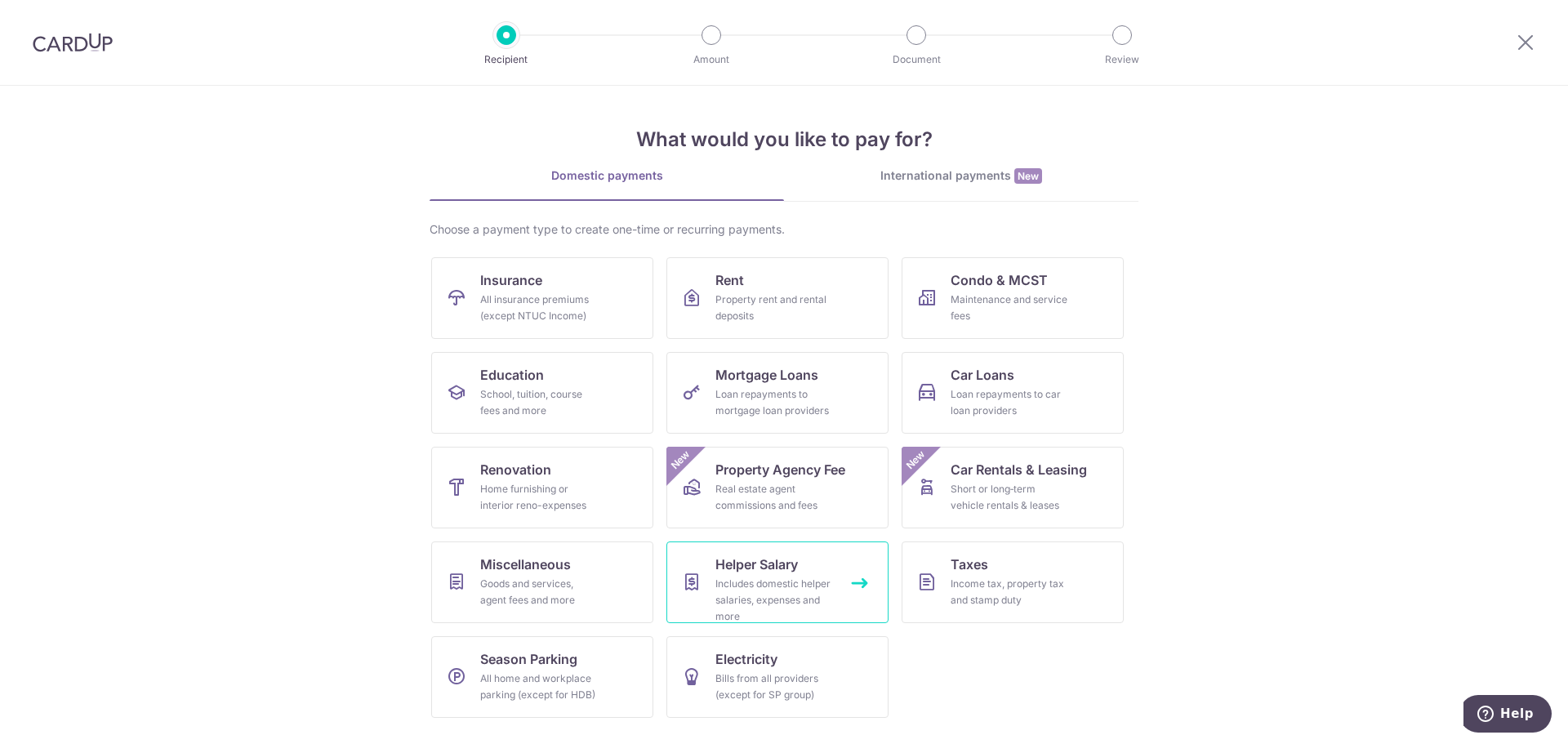
click at [696, 595] on link "Helper Salary Includes domestic helper salaries, expenses and more" at bounding box center [778, 583] width 222 height 82
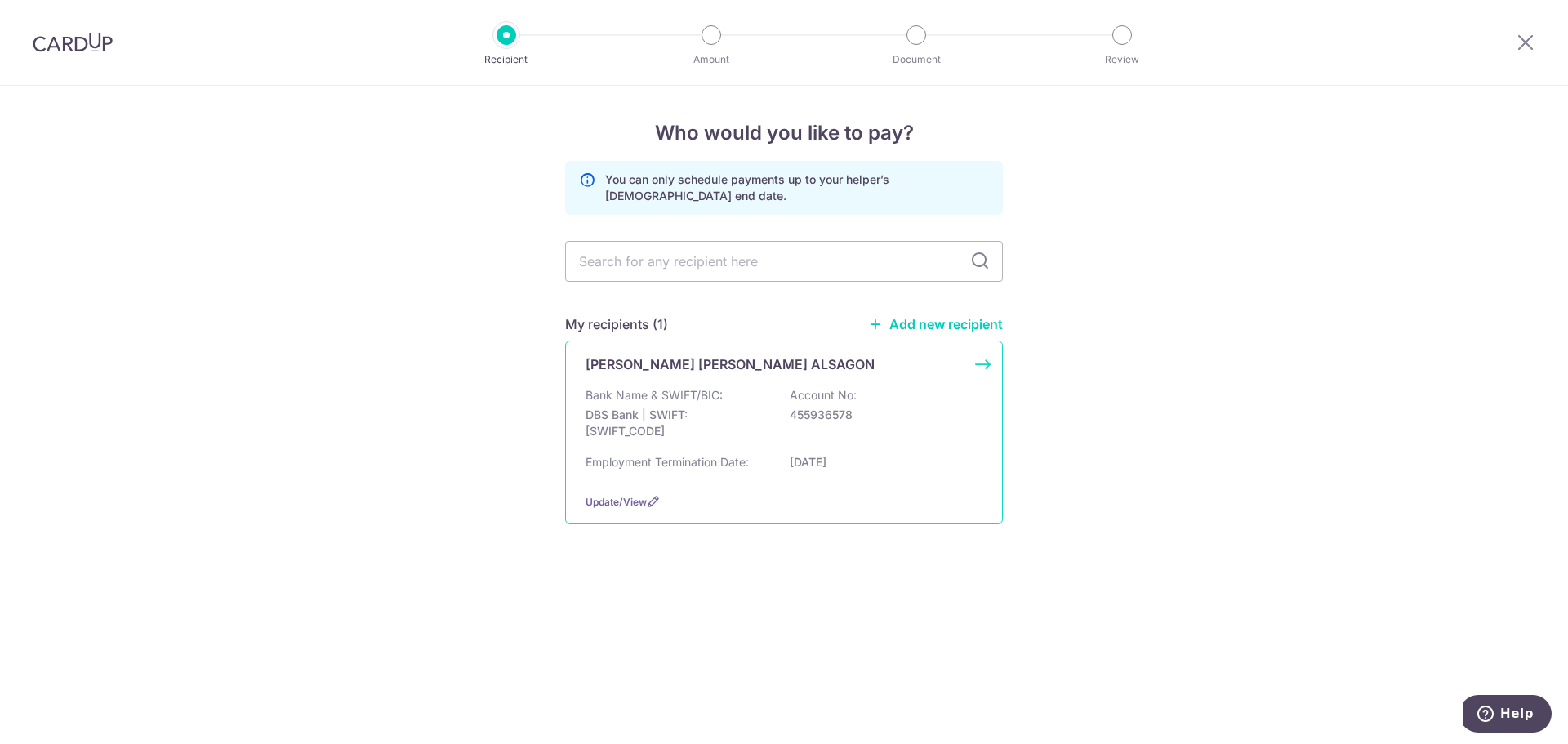
click at [708, 414] on p "DBS Bank | SWIFT: DBSSSGSGXXX" at bounding box center [677, 423] width 183 height 33
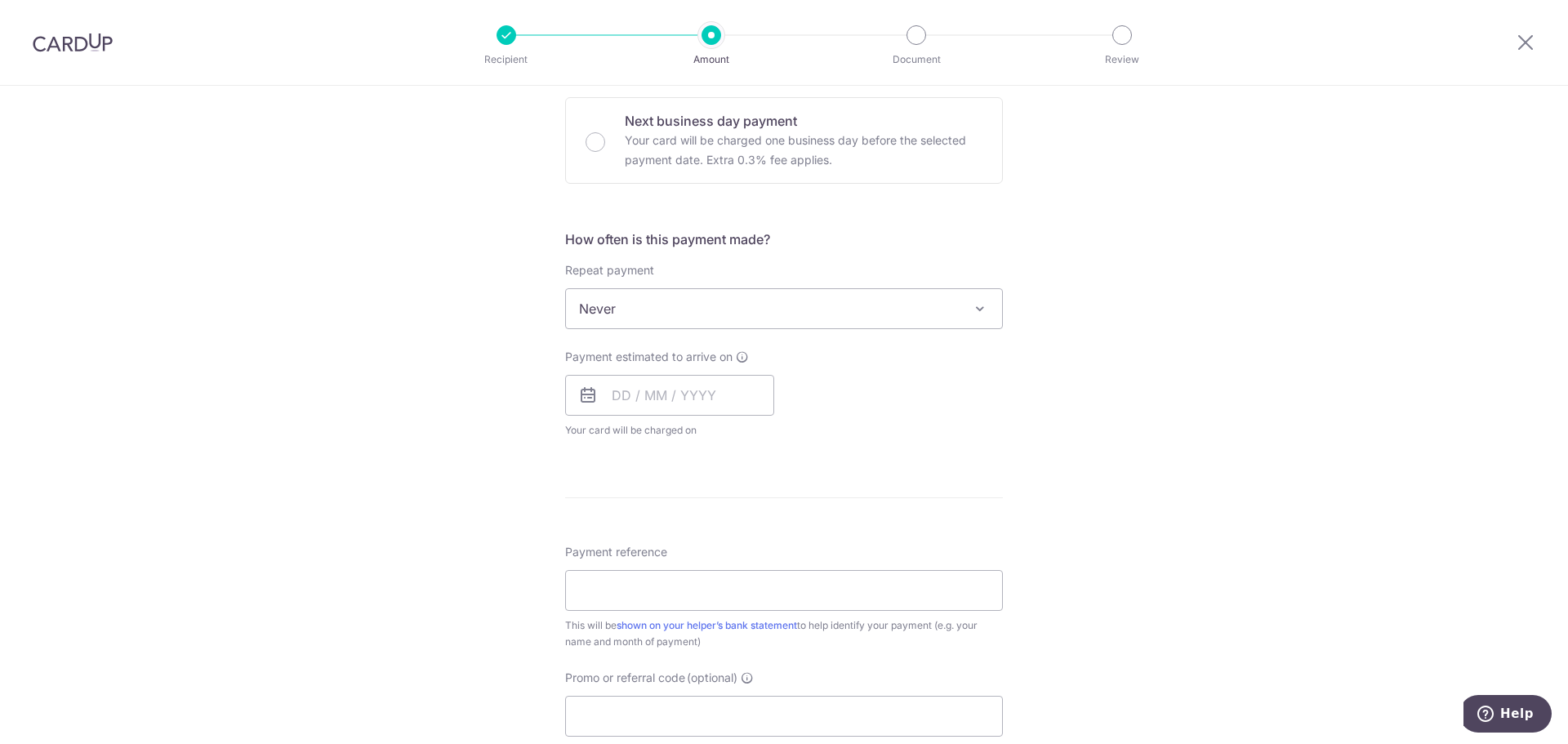
scroll to position [490, 0]
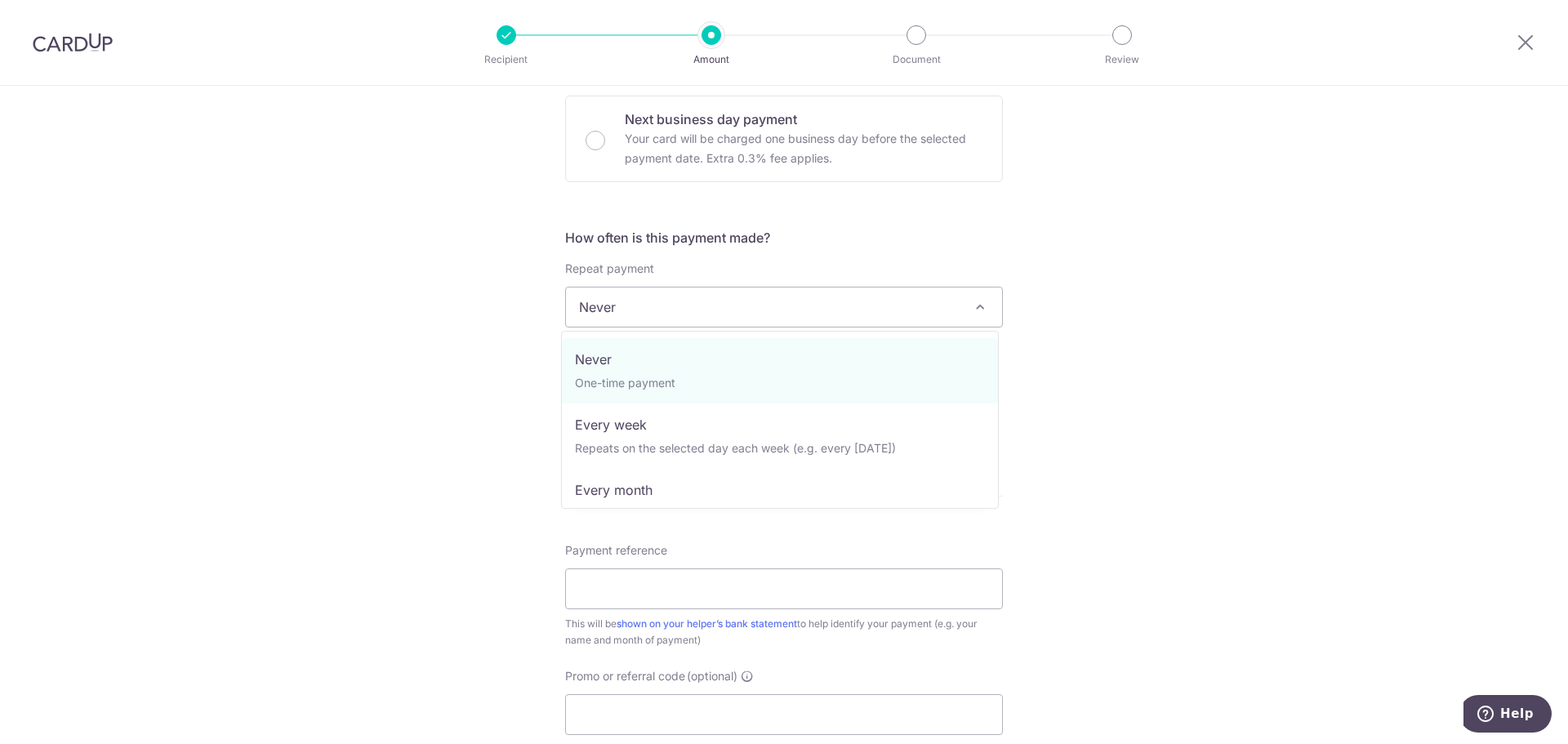
click at [708, 317] on span "Never" at bounding box center [784, 307] width 437 height 39
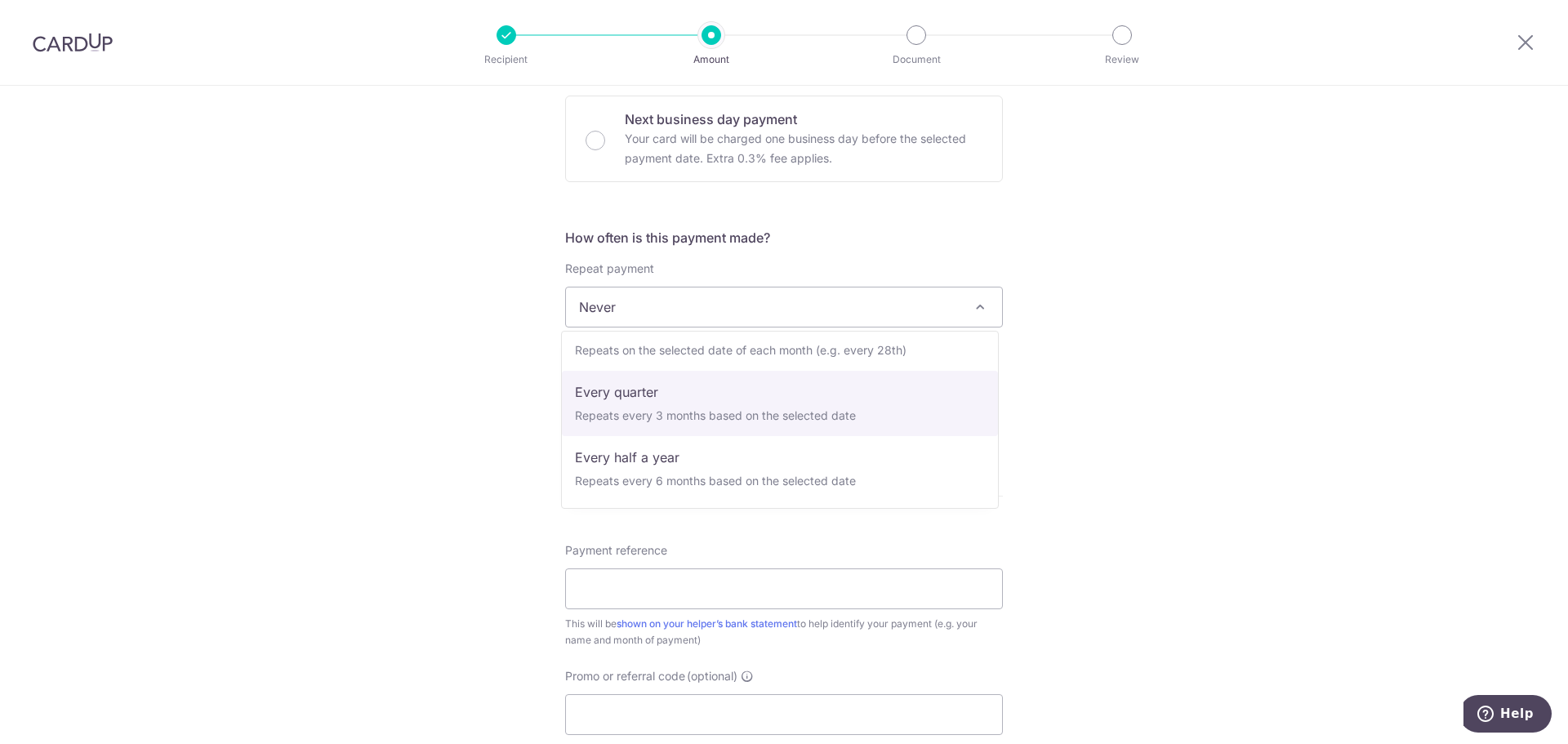
scroll to position [82, 0]
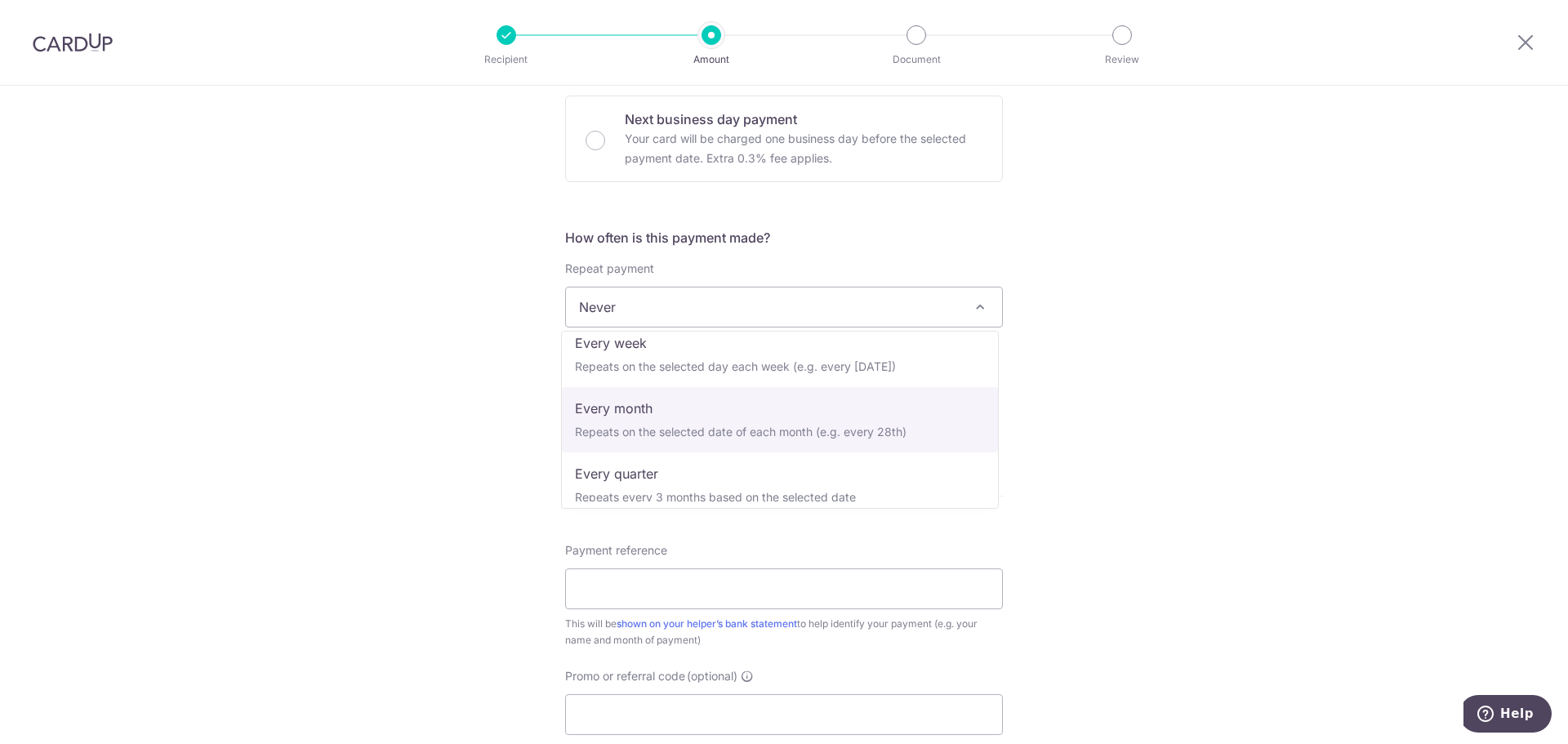
select select "3"
type input "[DATE]"
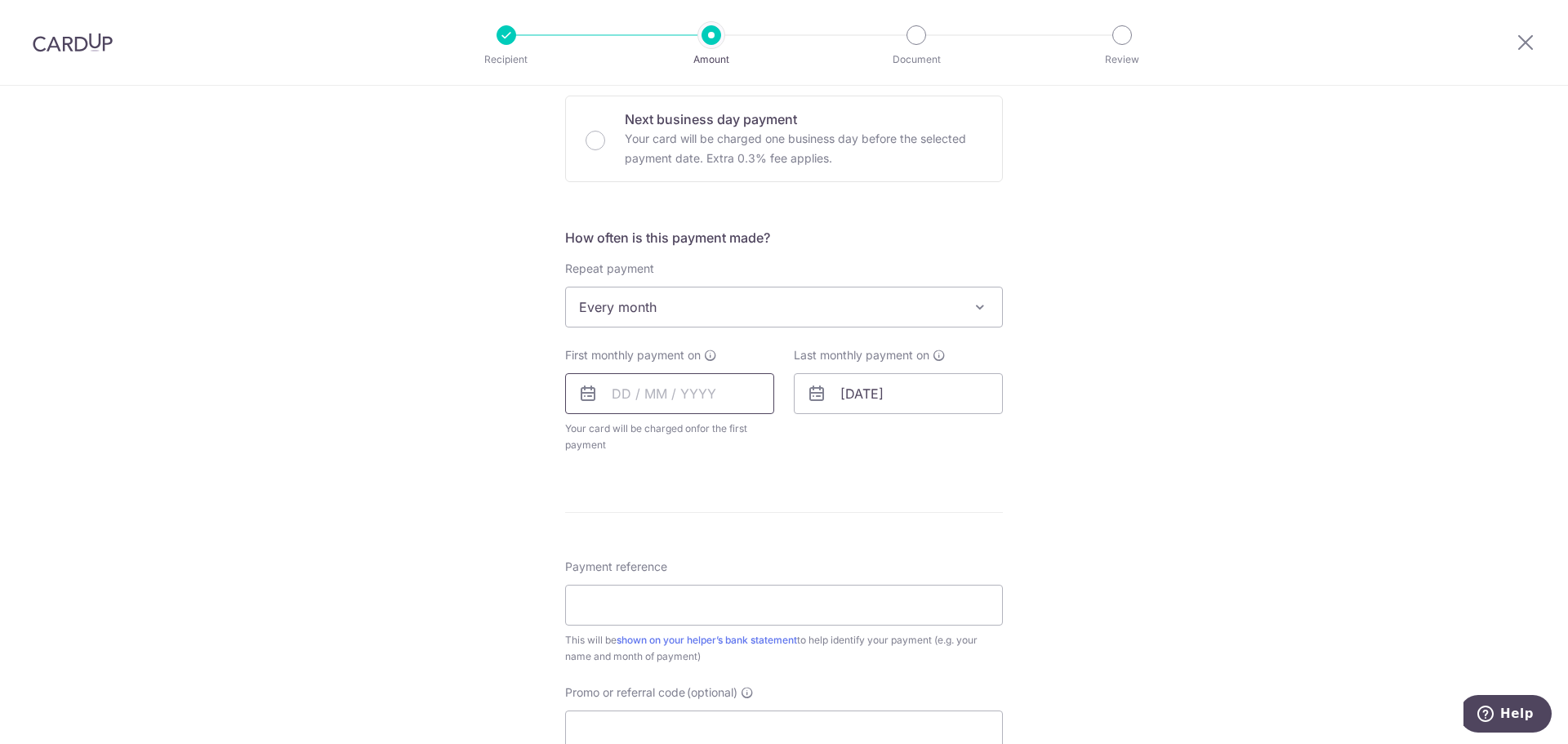
click at [675, 402] on input "text" at bounding box center [669, 394] width 210 height 41
click at [786, 436] on link "Next" at bounding box center [796, 438] width 19 height 20
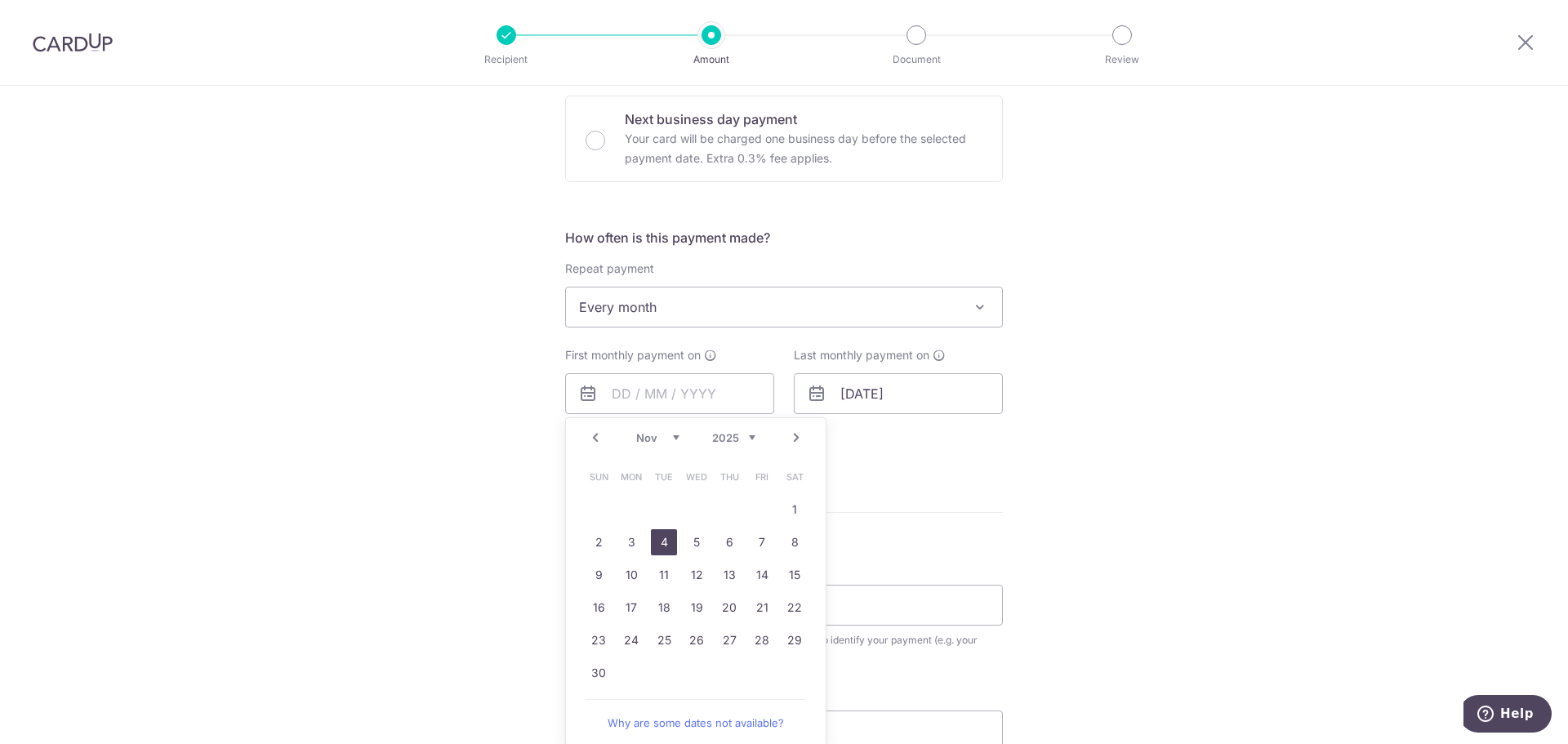
click at [662, 542] on link "4" at bounding box center [664, 542] width 26 height 26
type input "[DATE]"
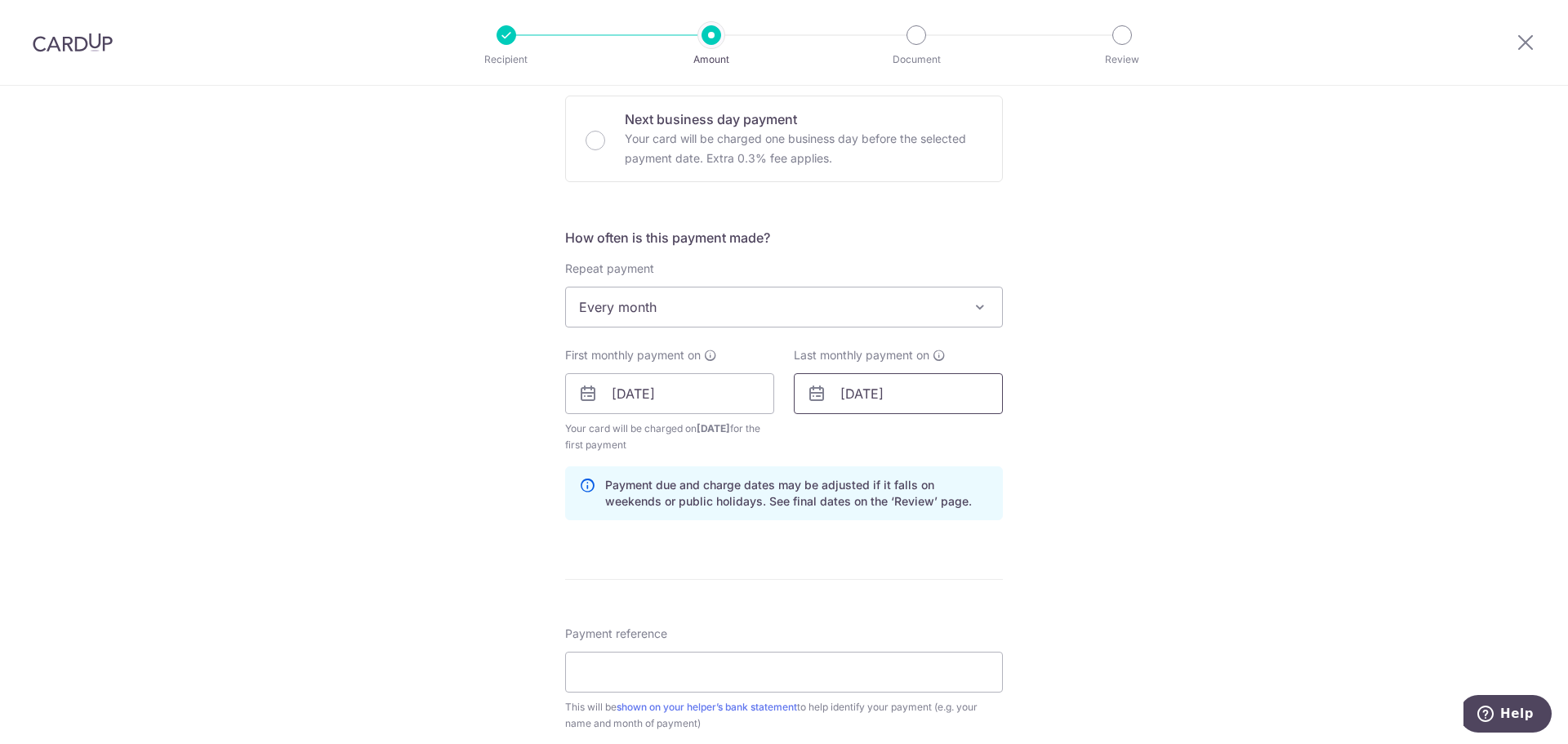
click at [838, 383] on input "02/06/2027" at bounding box center [899, 394] width 210 height 41
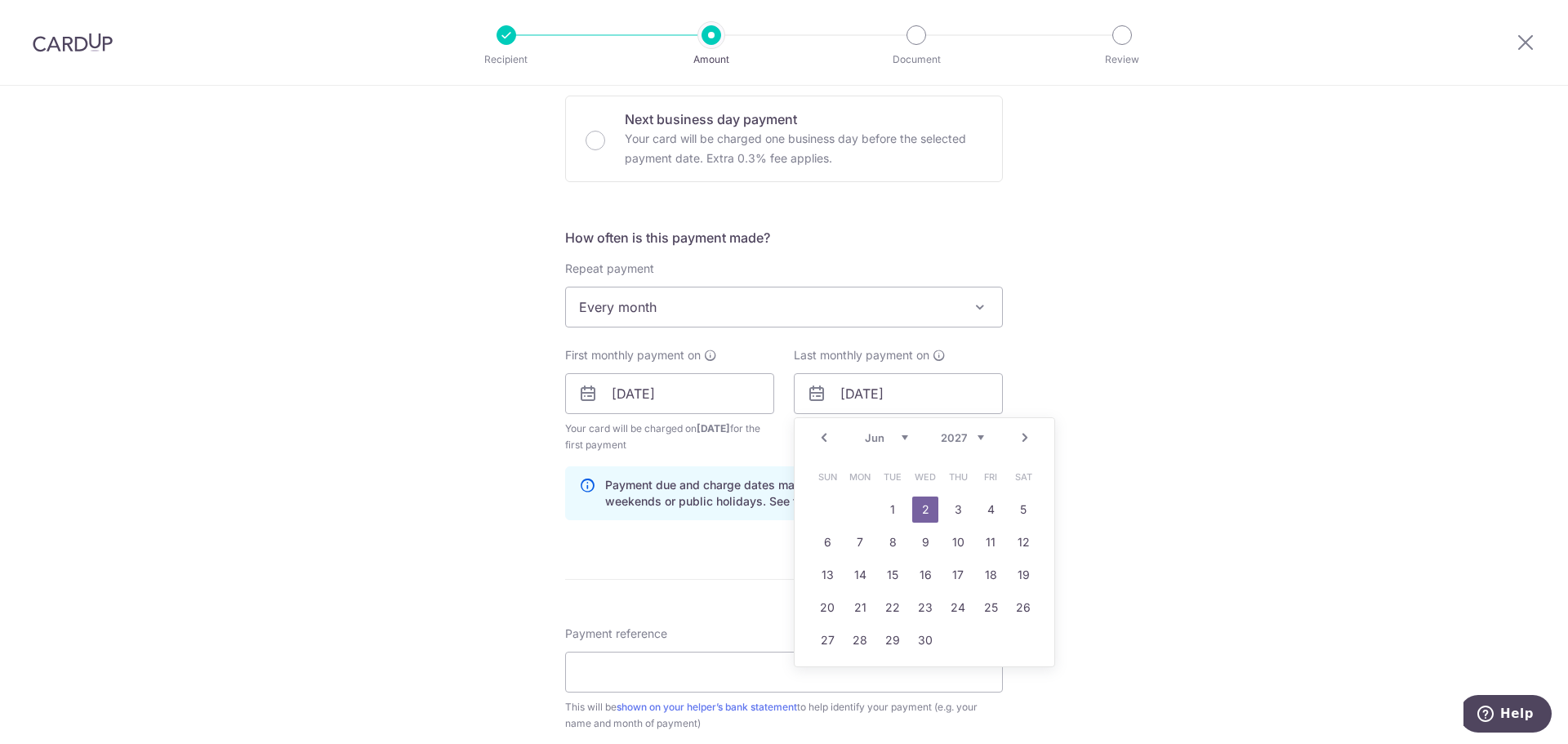
click at [888, 437] on select "Jan Feb Mar Apr May Jun Jul Aug Sep Oct Nov Dec" at bounding box center [887, 438] width 43 height 13
click at [884, 544] on link "4" at bounding box center [893, 542] width 26 height 26
type input "04/05/2027"
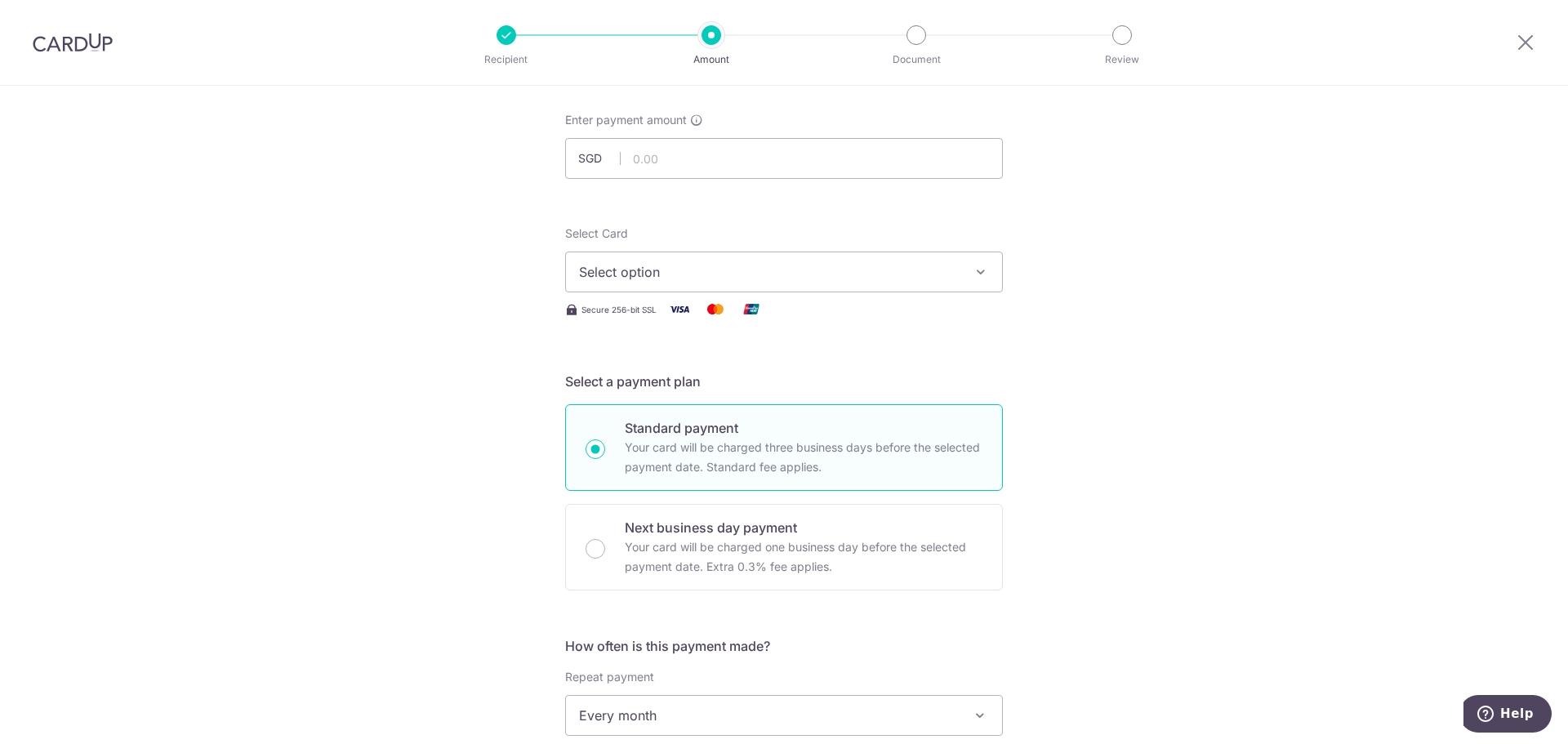
click at [754, 270] on span "Select option" at bounding box center [769, 272] width 381 height 20
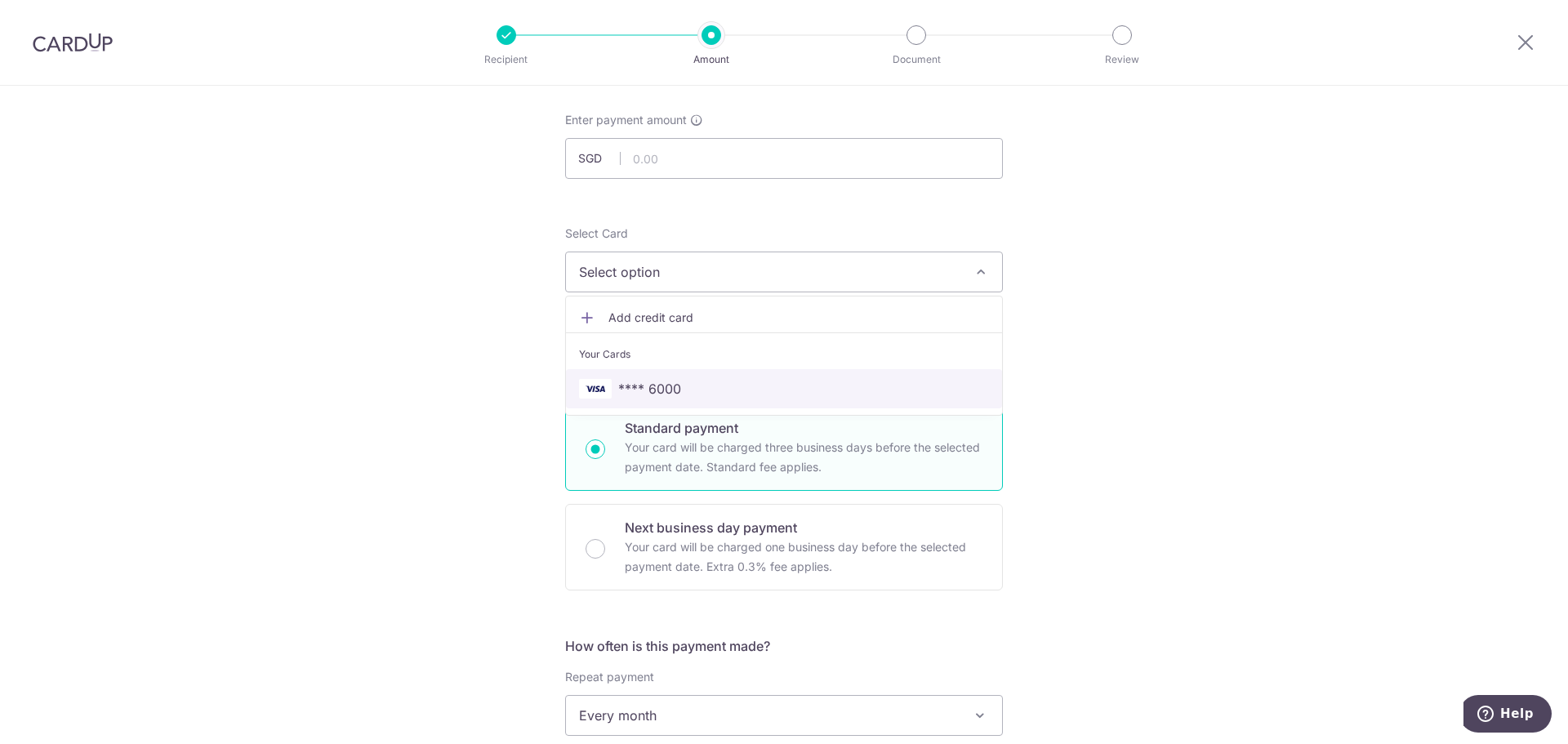
click at [725, 377] on link "**** 6000" at bounding box center [784, 389] width 437 height 39
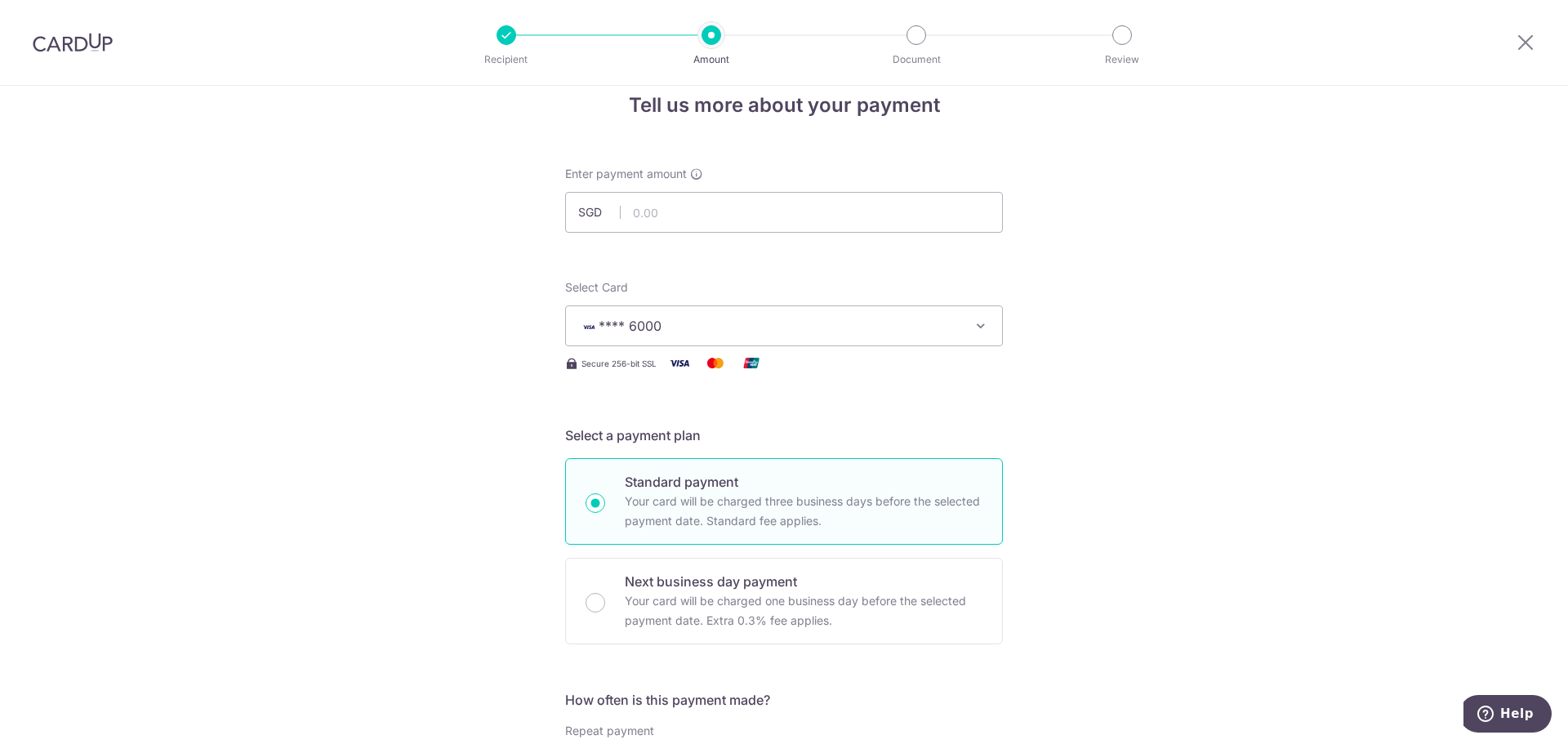
scroll to position [0, 0]
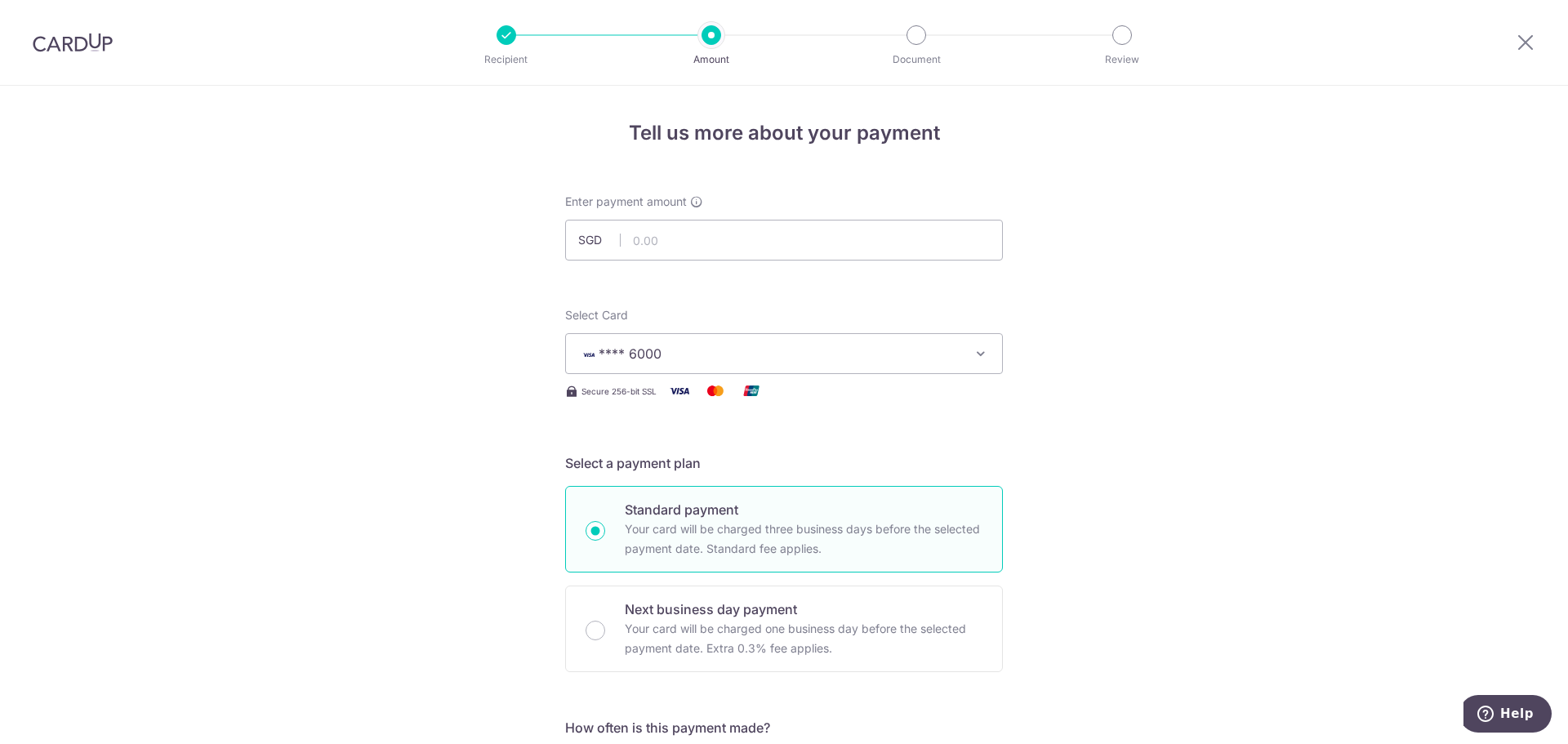
click at [739, 219] on div "Enter payment amount SGD" at bounding box center [784, 227] width 438 height 67
click at [746, 239] on input "text" at bounding box center [784, 240] width 438 height 41
type input "700.00"
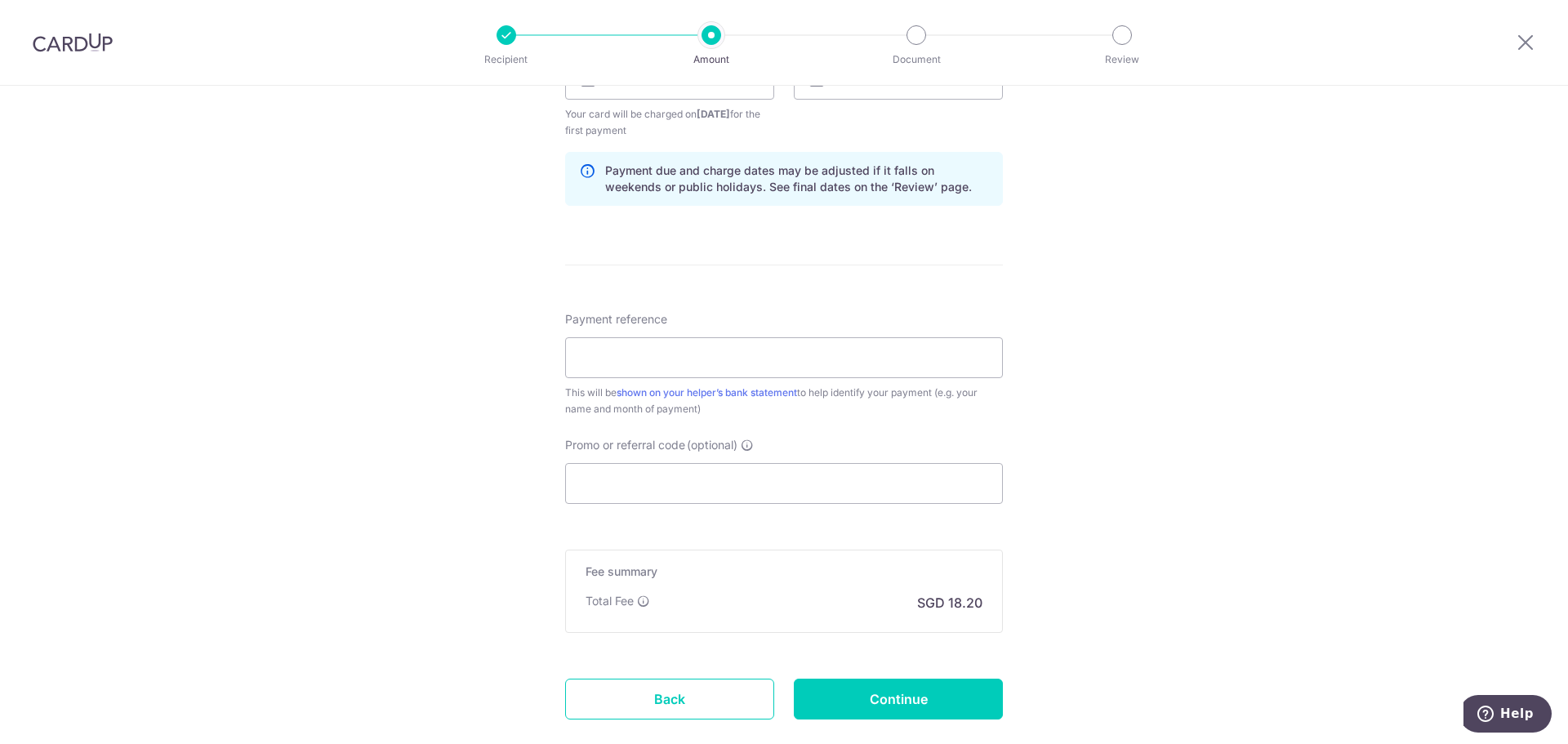
scroll to position [817, 0]
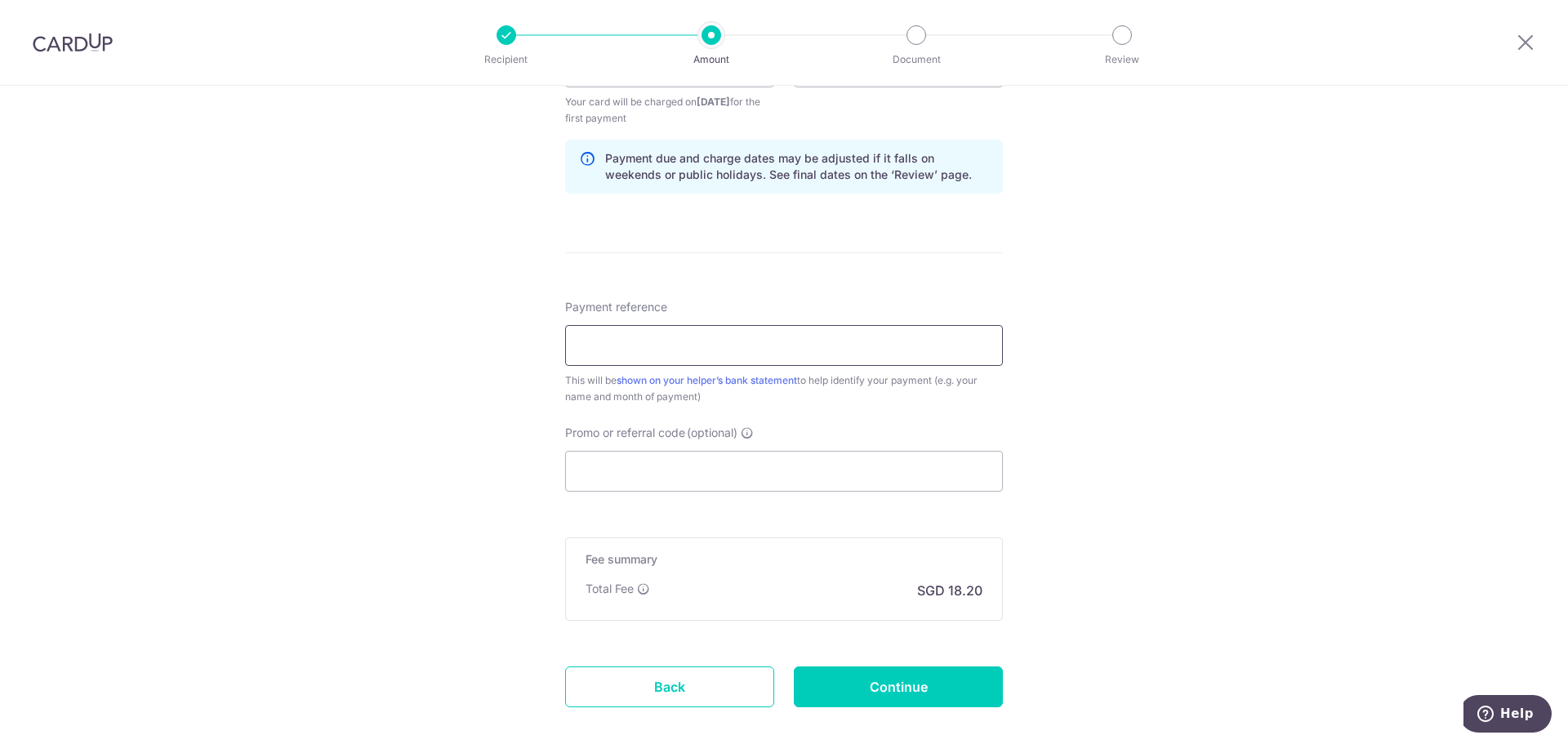
click at [749, 349] on input "Payment reference" at bounding box center [784, 346] width 438 height 41
type input "Monthly Salary"
click at [850, 423] on div "Payment reference Monthly Salary 14/35 This will be shown on your helper’s bank…" at bounding box center [784, 396] width 438 height 193
click at [665, 462] on input "Promo or referral code (optional)" at bounding box center [784, 472] width 438 height 41
paste input "REC185"
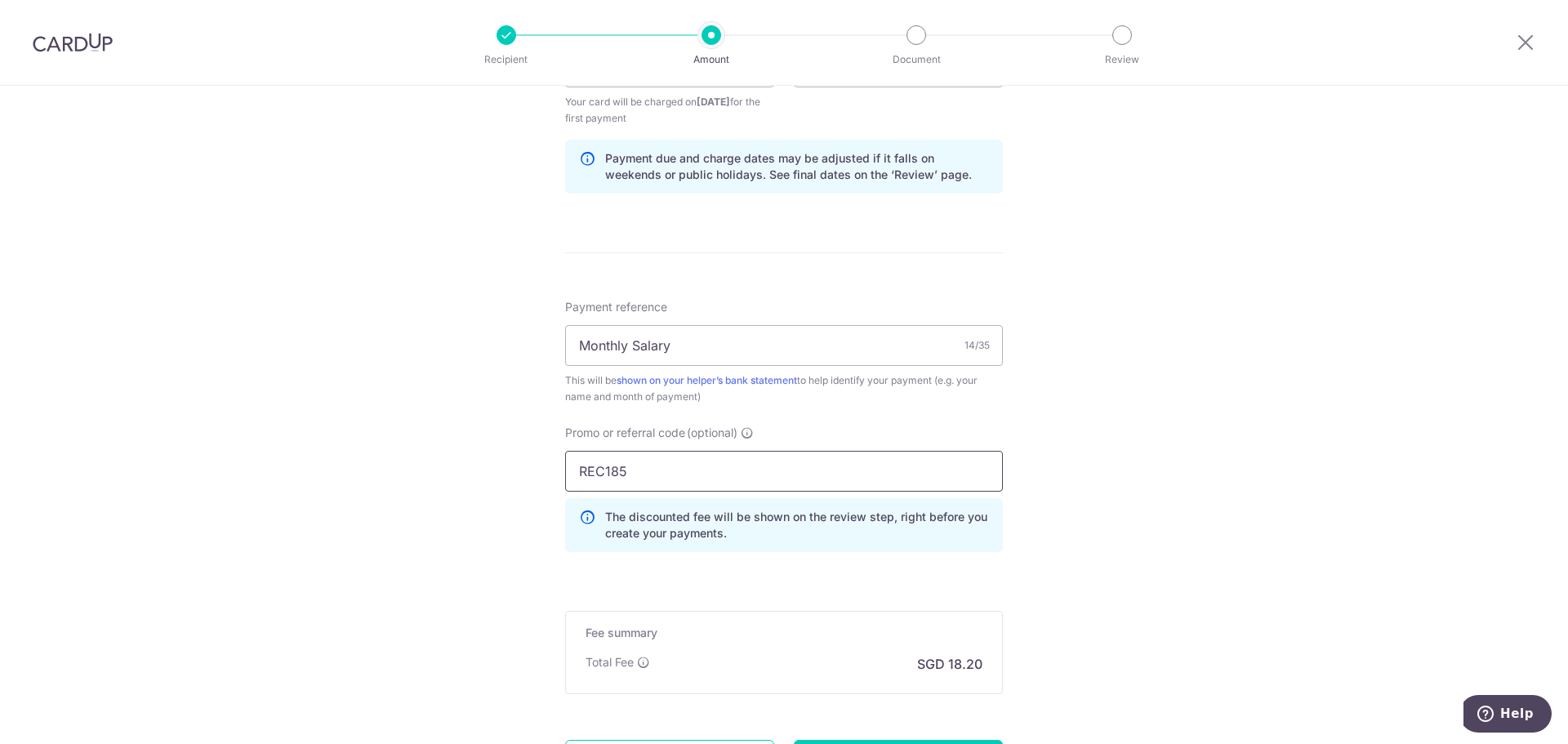
type input "REC185"
click at [1145, 331] on div "Tell us more about your payment Enter payment amount SGD 700.00 700.00 Select C…" at bounding box center [784, 86] width 1568 height 1635
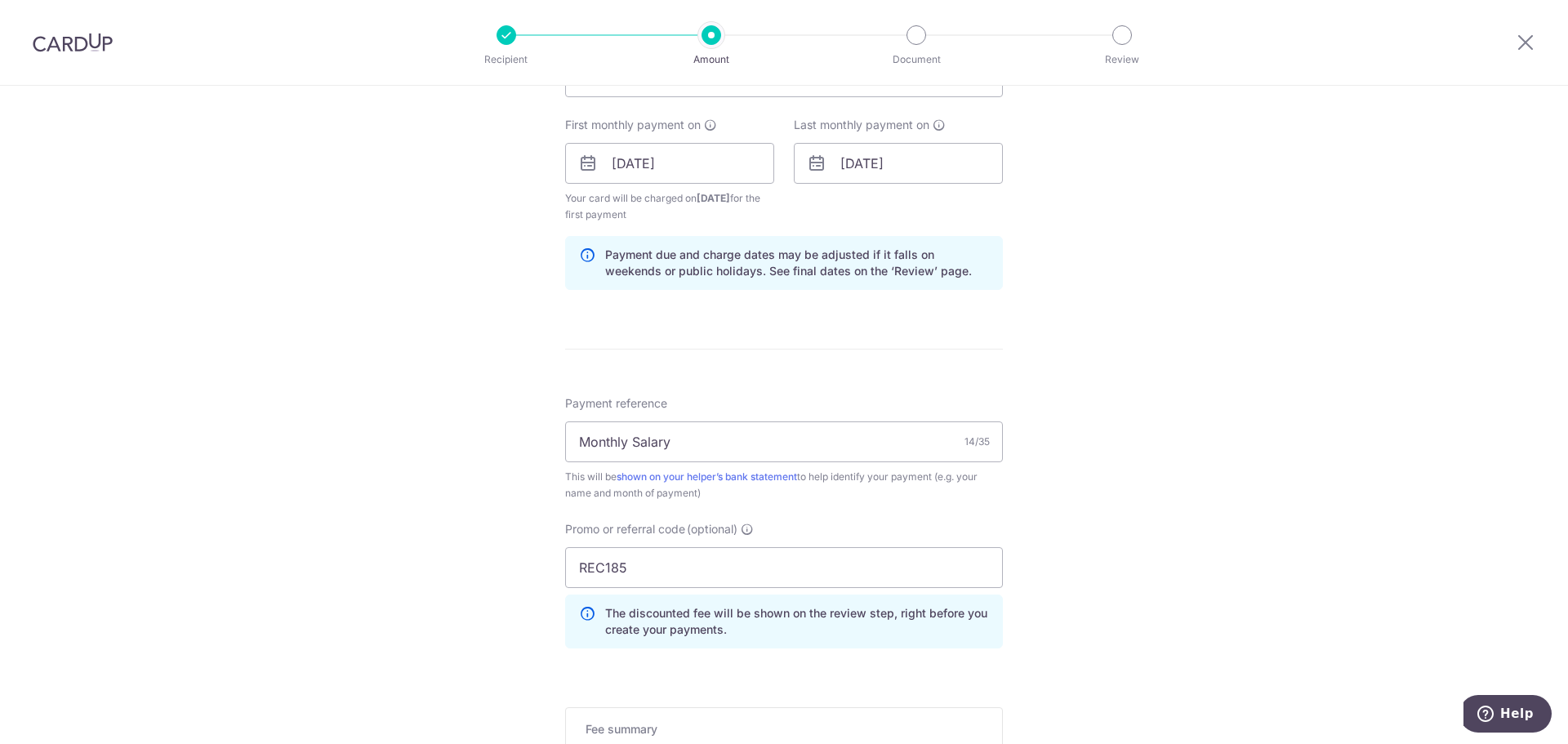
scroll to position [572, 0]
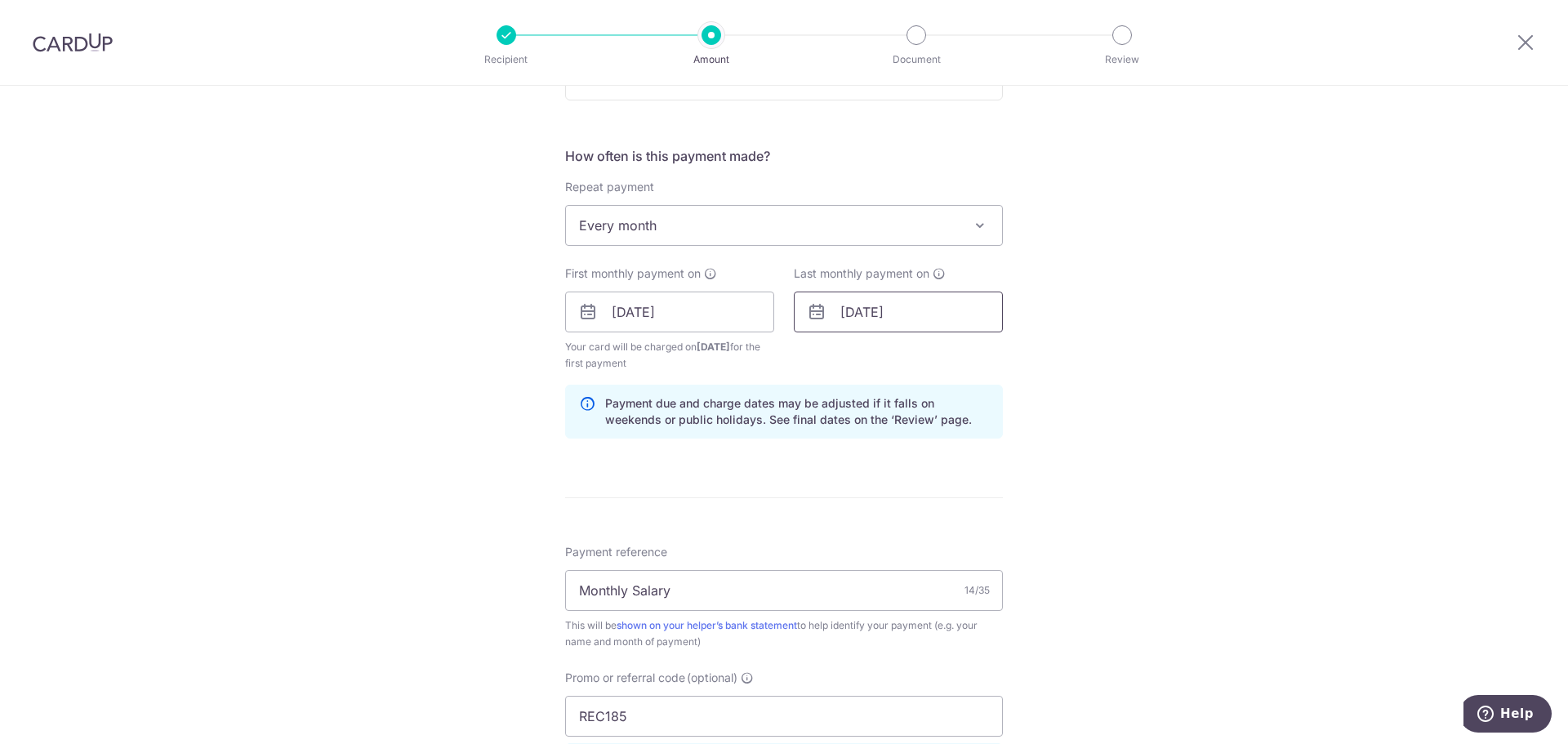
click at [870, 310] on input "04/05/2027" at bounding box center [899, 312] width 210 height 41
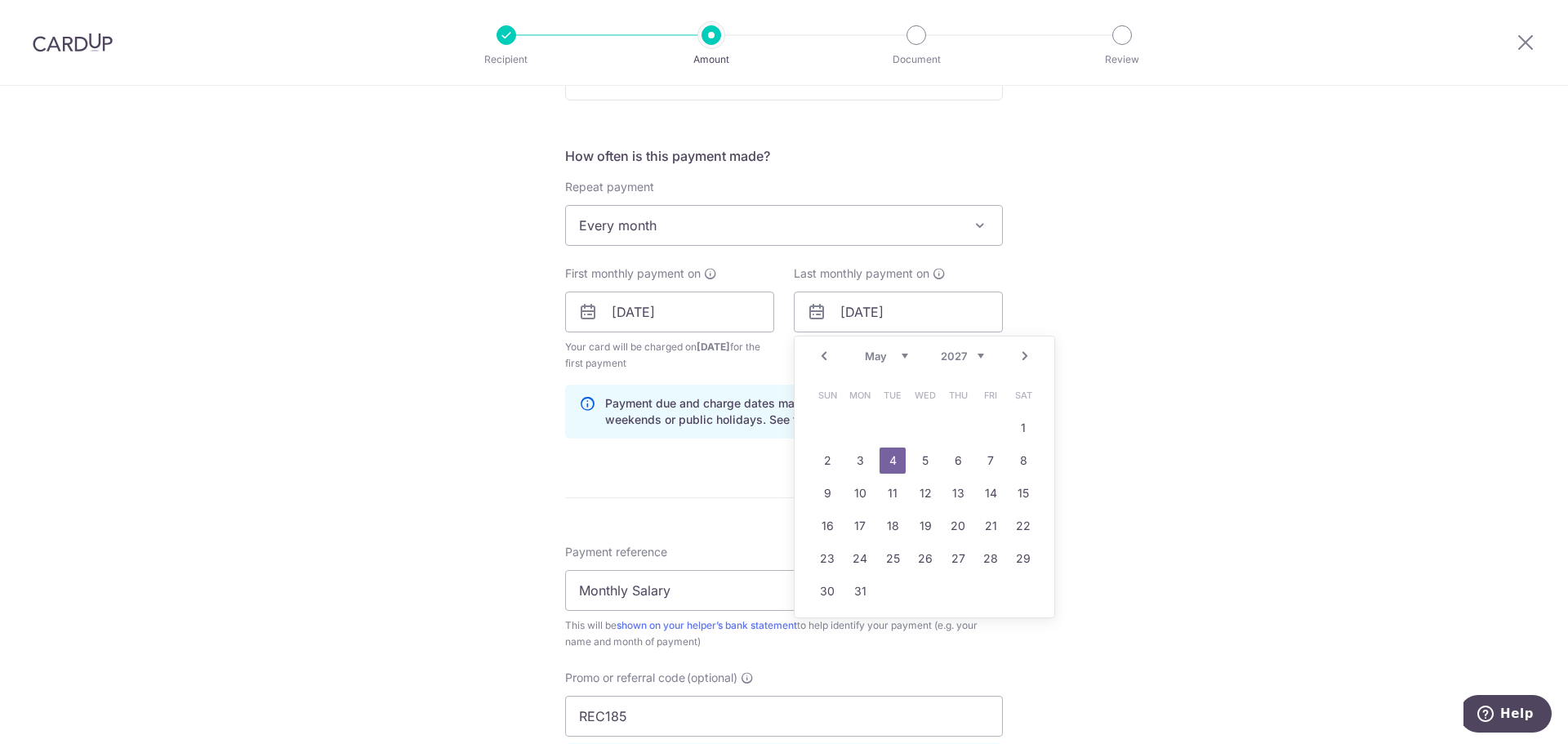
click at [815, 356] on link "Prev" at bounding box center [824, 356] width 19 height 20
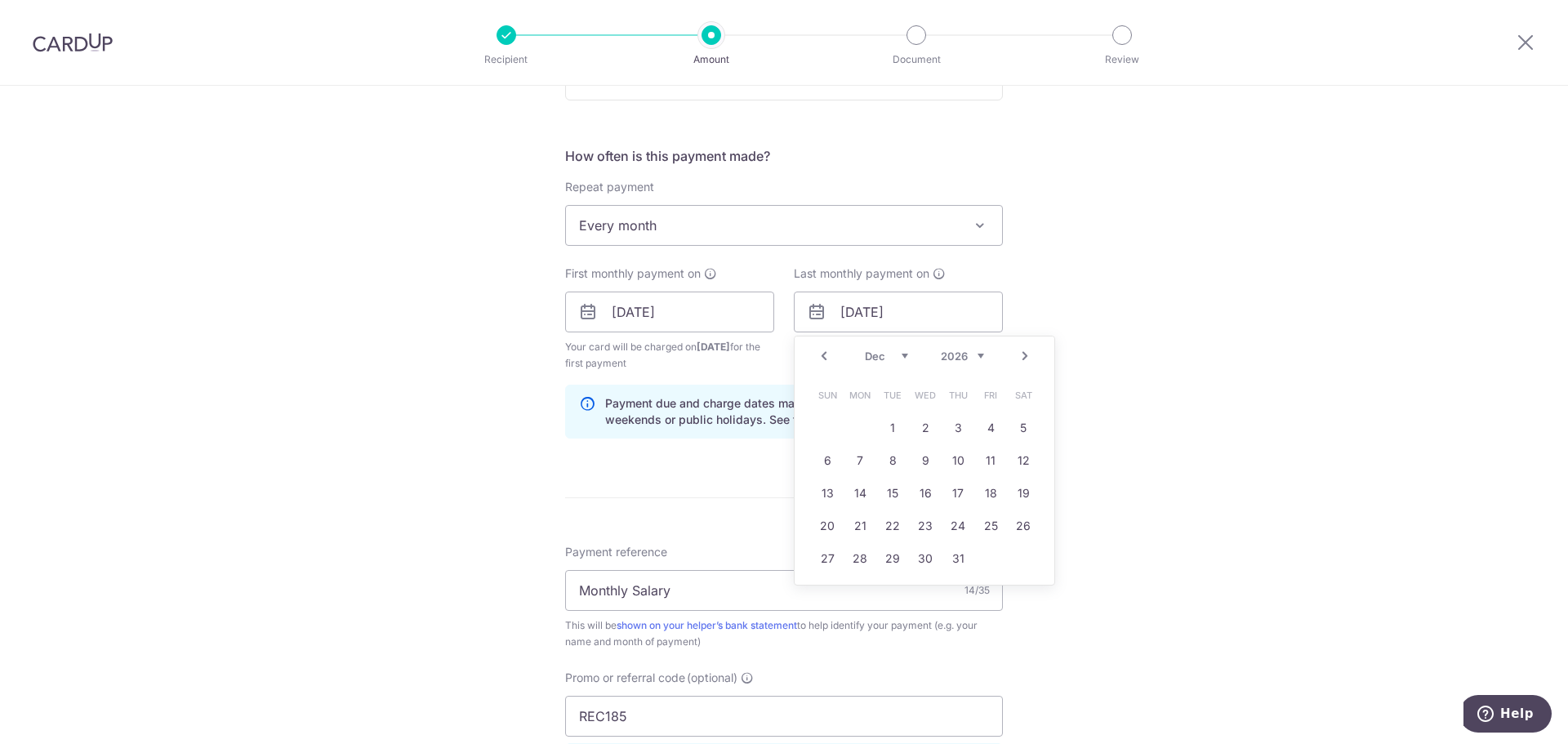
click at [815, 356] on link "Prev" at bounding box center [824, 356] width 19 height 20
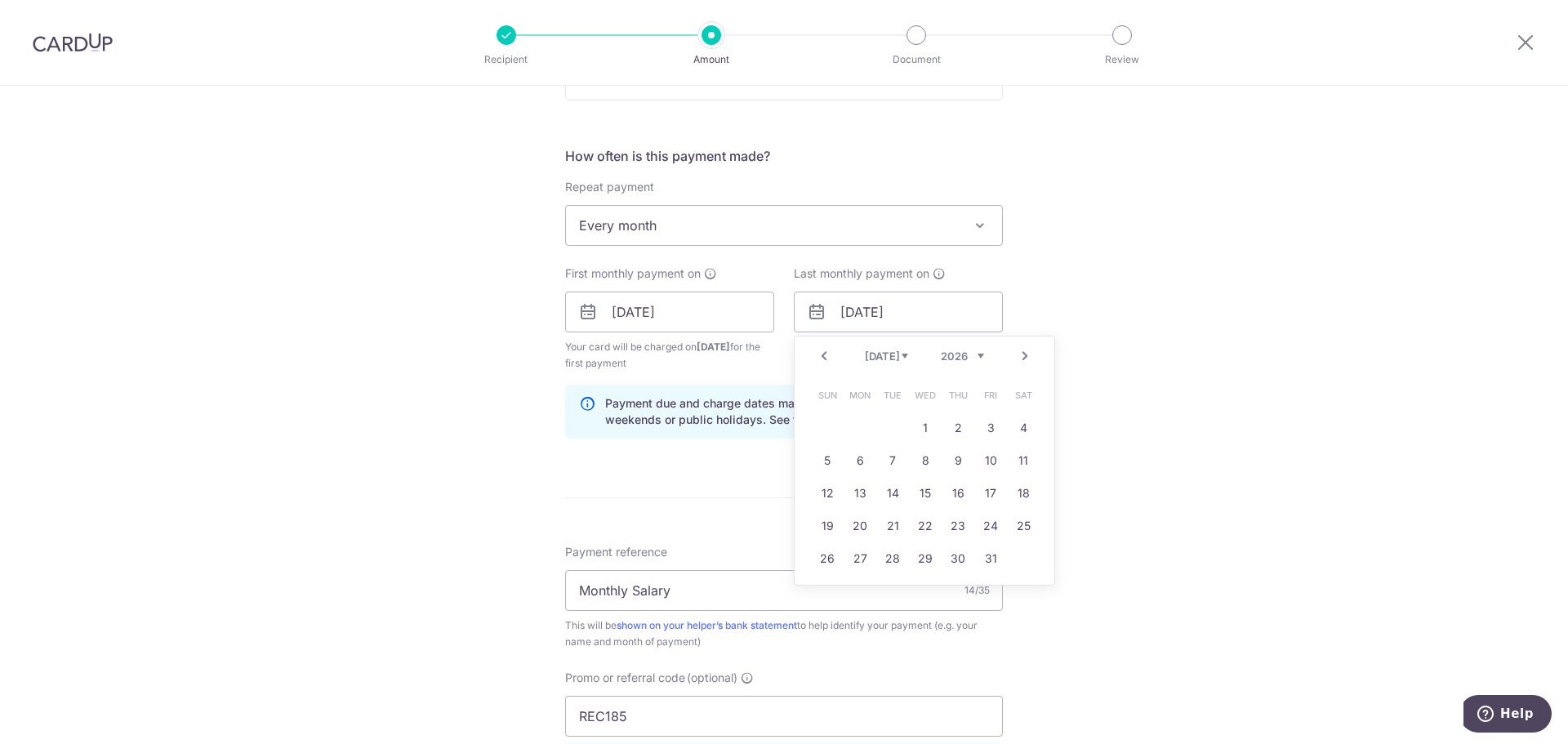
click at [815, 356] on link "Prev" at bounding box center [824, 356] width 19 height 20
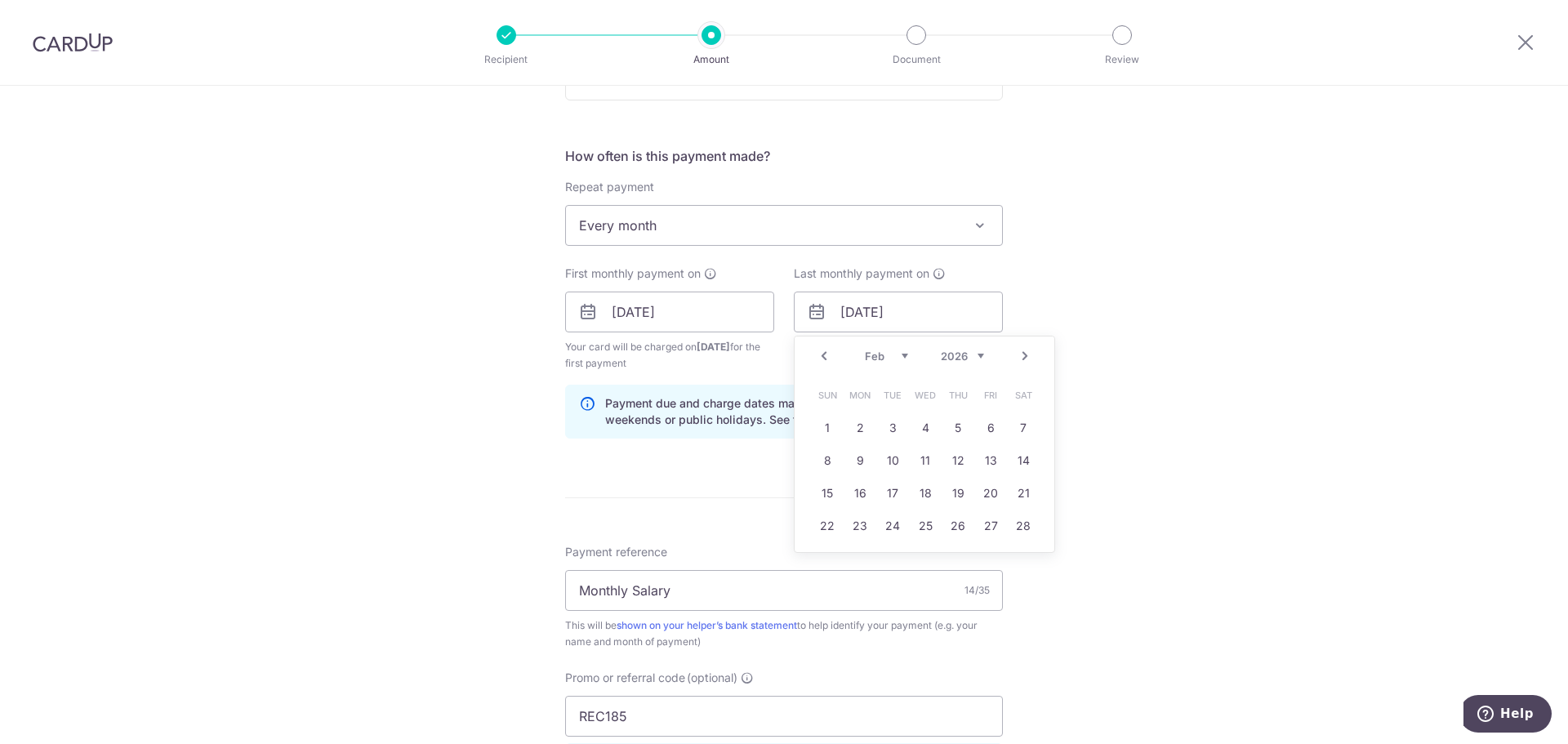
click at [815, 356] on link "Prev" at bounding box center [824, 356] width 19 height 20
click at [829, 459] on link "4" at bounding box center [827, 460] width 26 height 26
type input "04/01/2026"
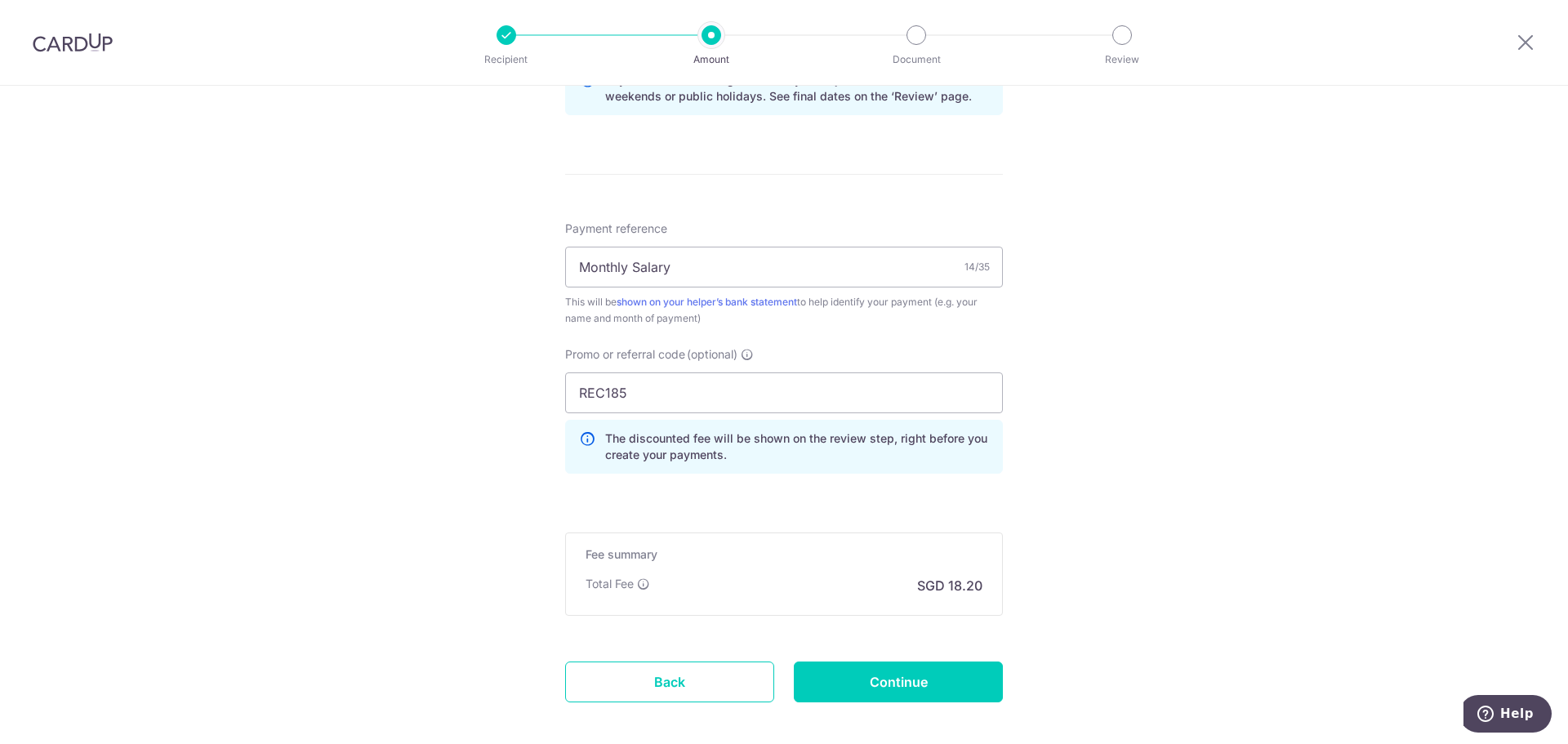
scroll to position [977, 0]
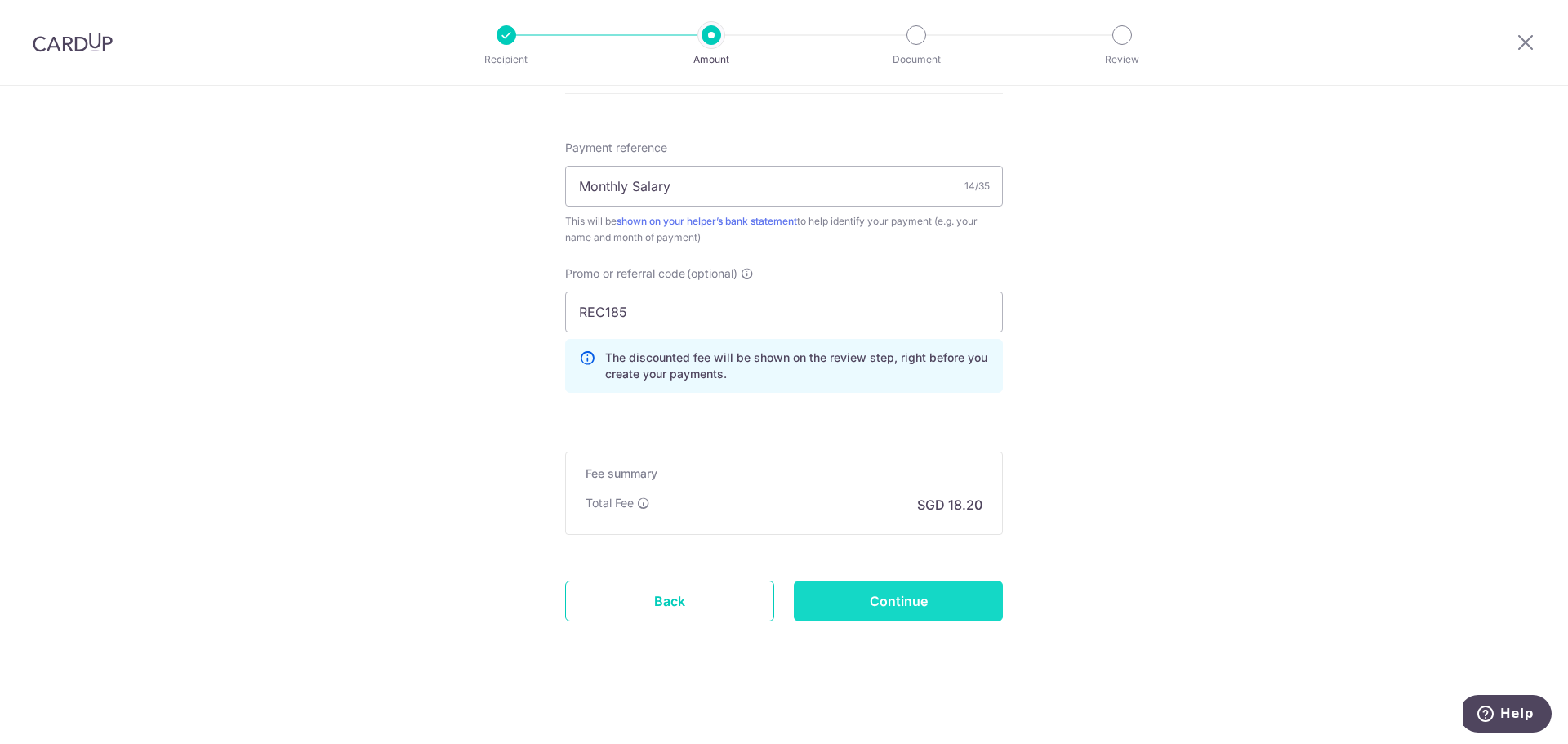
click at [932, 589] on input "Continue" at bounding box center [899, 602] width 210 height 41
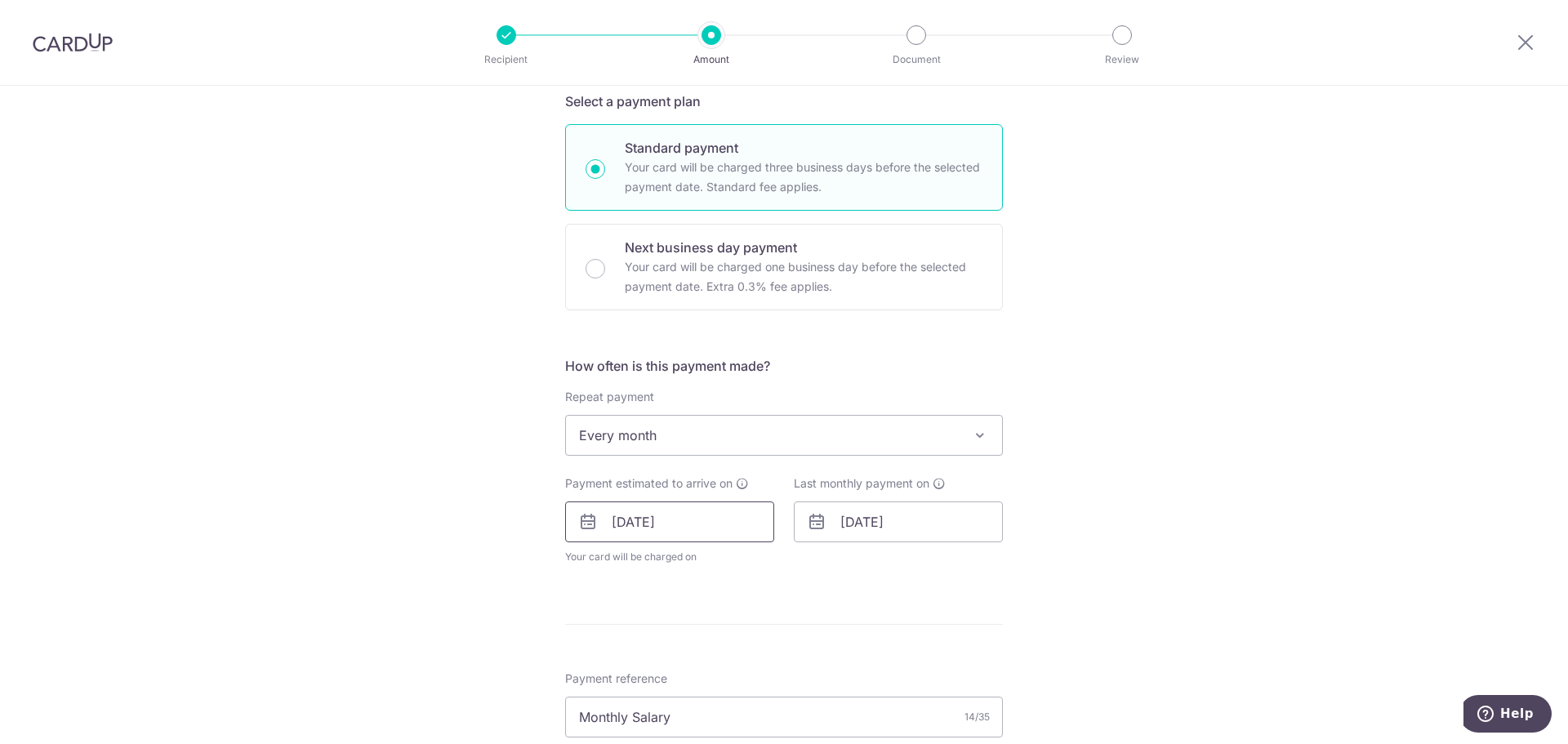
scroll to position [490, 0]
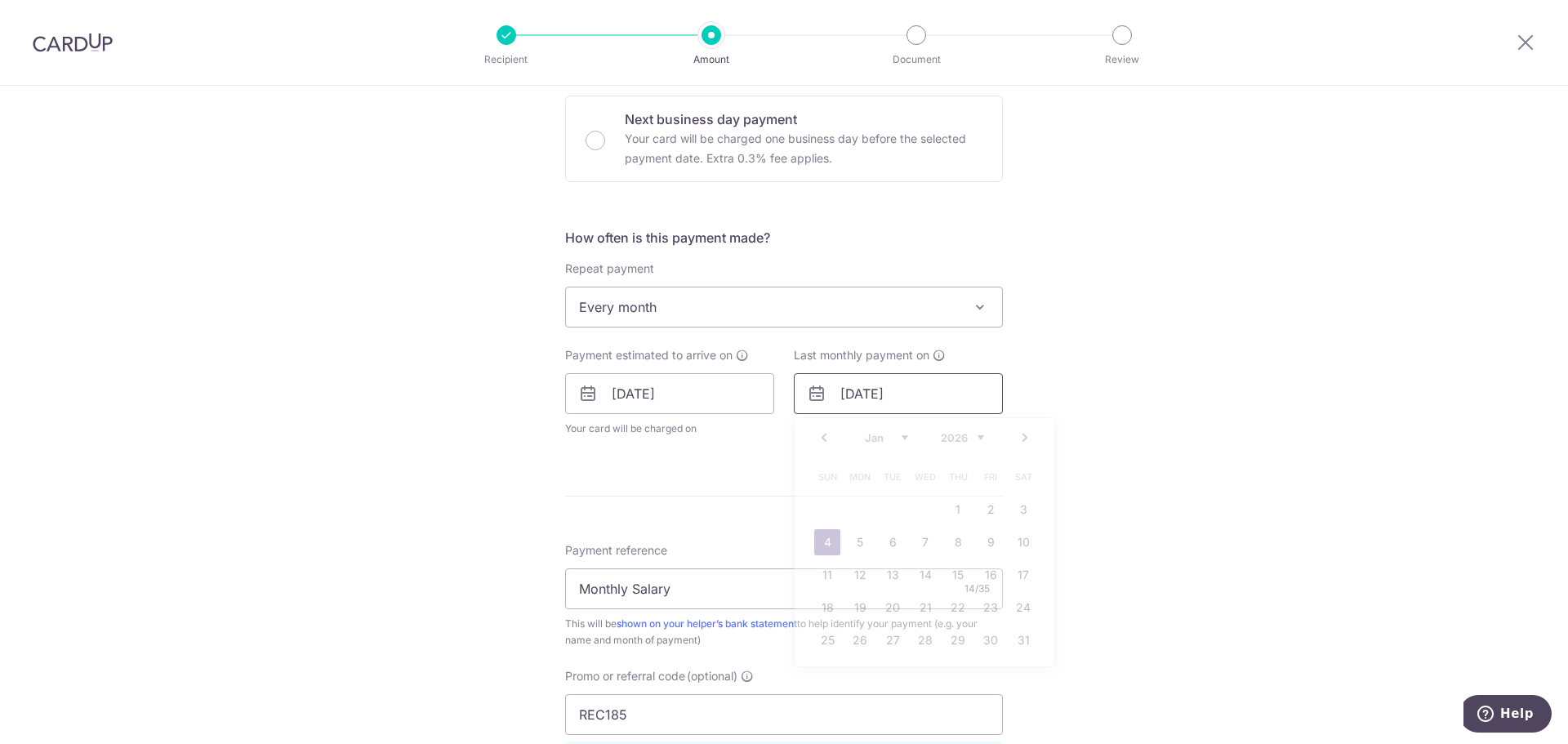
click at [830, 393] on input "[DATE]" at bounding box center [899, 394] width 210 height 41
click at [884, 436] on select "Jan Feb Mar Apr May Jun Jul Aug Sep Oct Nov Dec" at bounding box center [887, 438] width 43 height 13
click at [912, 503] on link "4" at bounding box center [925, 510] width 26 height 26
type input "04/02/2026"
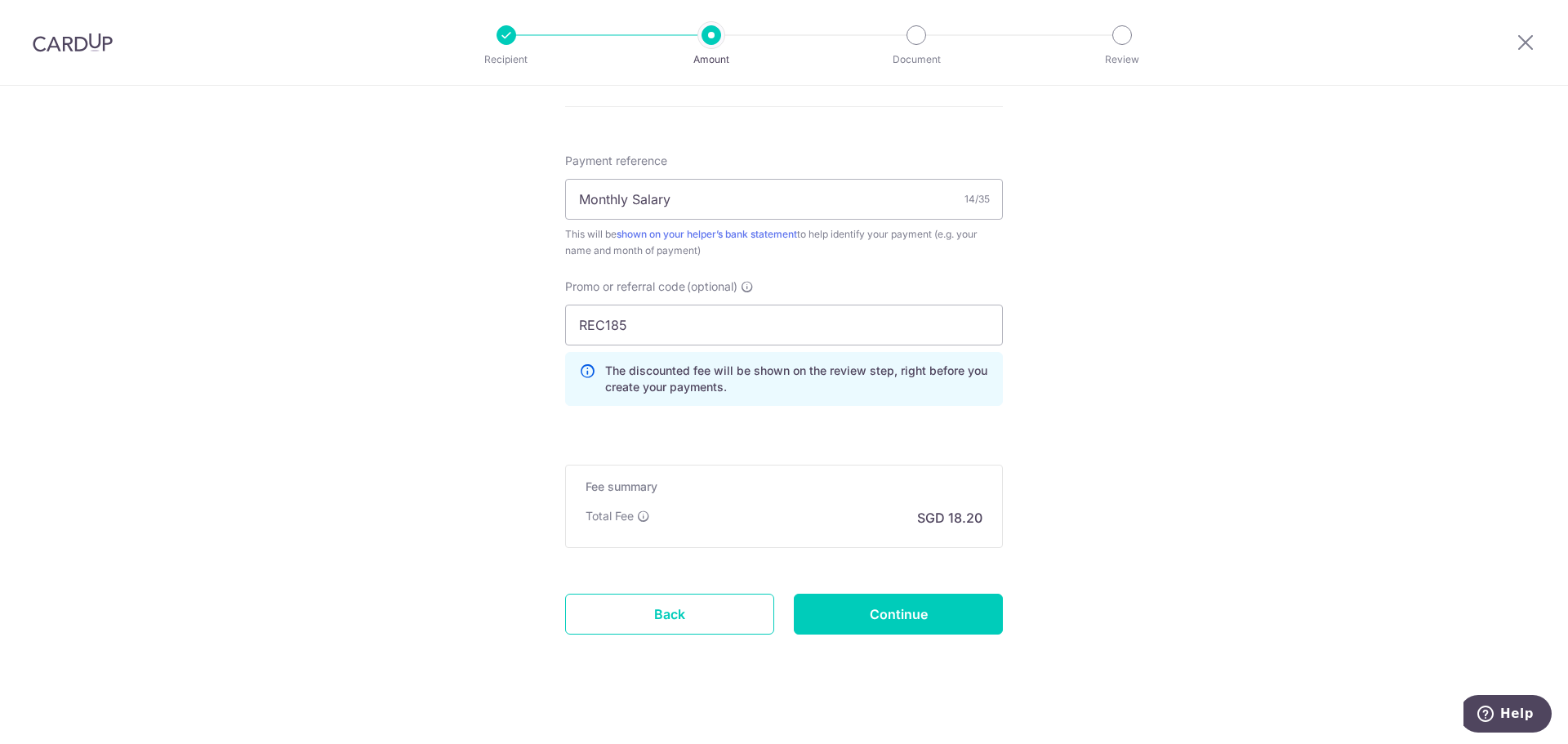
scroll to position [960, 0]
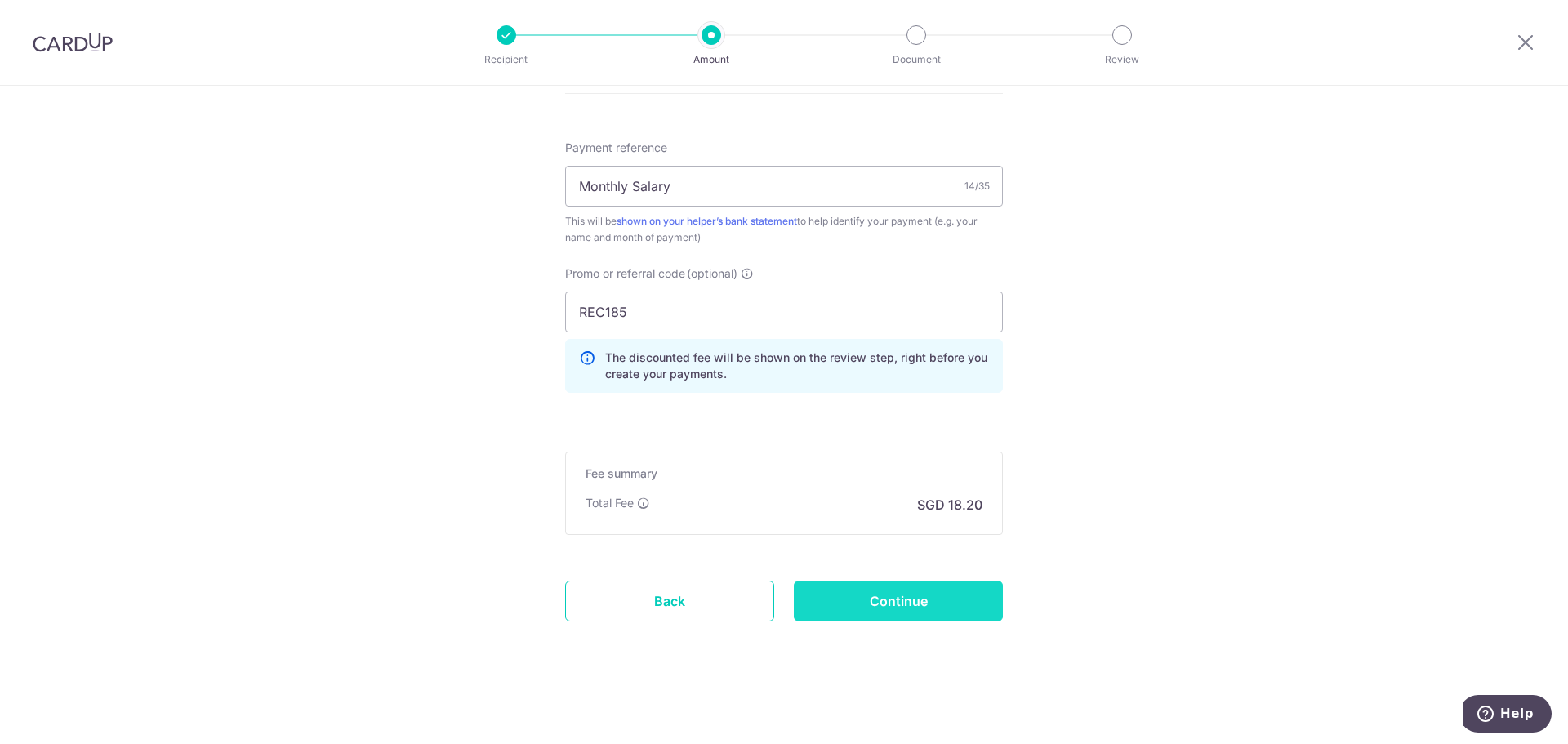
click at [957, 605] on input "Continue" at bounding box center [899, 602] width 210 height 41
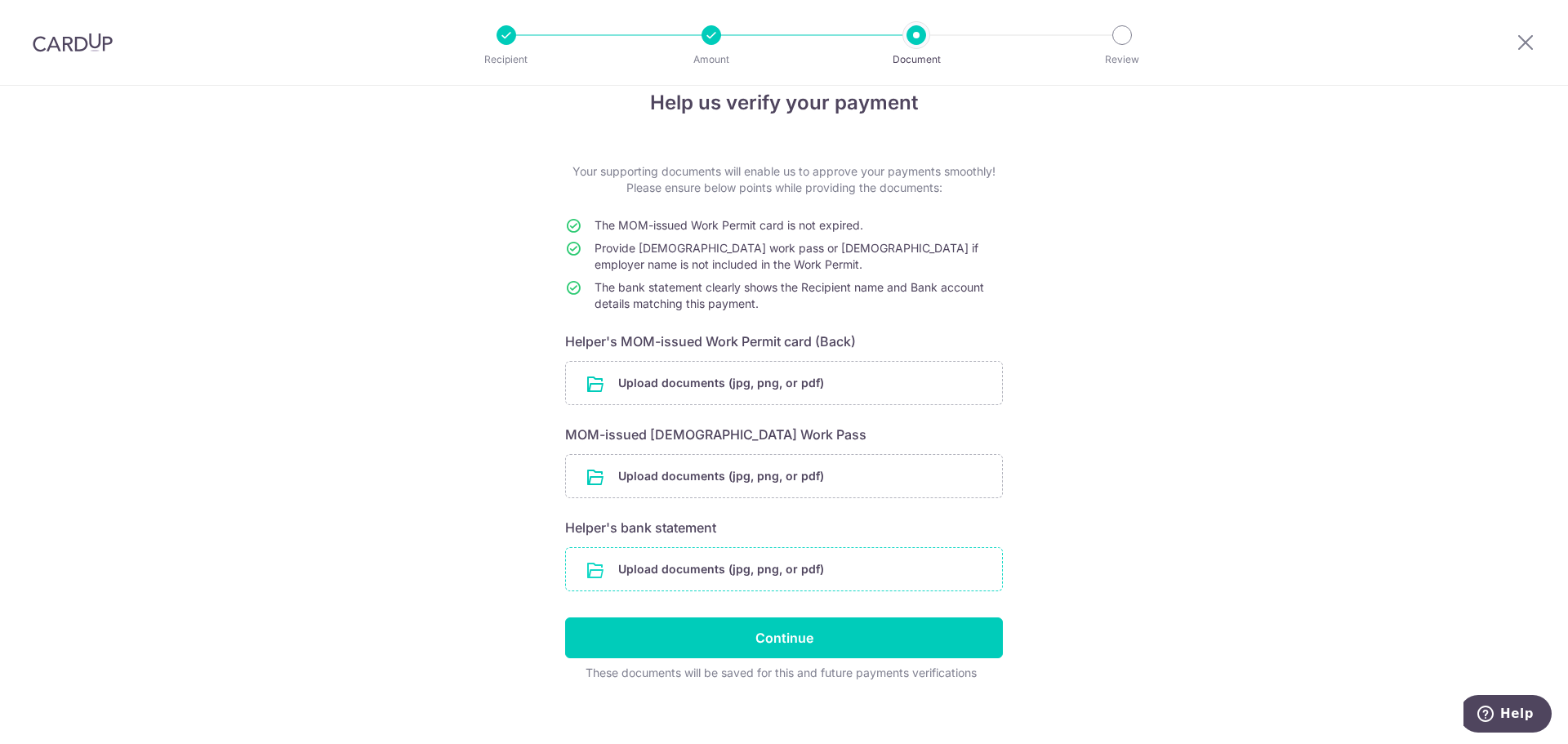
scroll to position [44, 0]
